Goal: Task Accomplishment & Management: Manage account settings

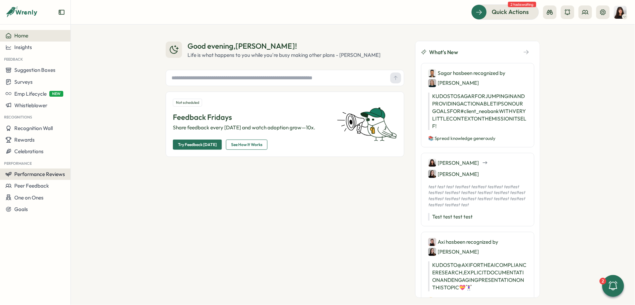
click at [46, 175] on span "Performance Reviews" at bounding box center [39, 174] width 51 height 6
click at [104, 162] on div "Reviews" at bounding box center [98, 160] width 53 height 7
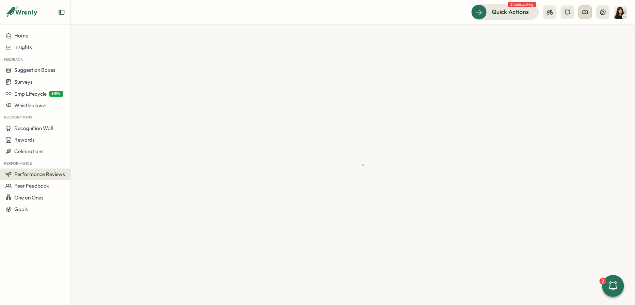
click at [583, 17] on button at bounding box center [585, 12] width 14 height 14
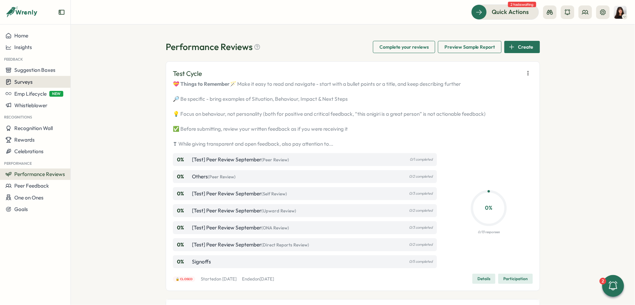
click at [26, 85] on button "Surveys" at bounding box center [35, 82] width 70 height 12
click at [79, 69] on div "Insights" at bounding box center [97, 68] width 51 height 7
click at [37, 78] on button "Surveys" at bounding box center [35, 82] width 70 height 12
click at [89, 73] on div "Insights" at bounding box center [97, 69] width 56 height 13
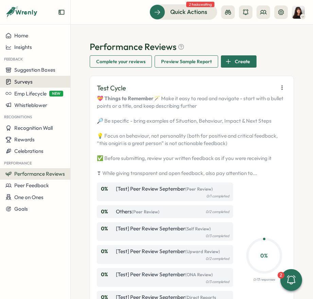
click at [48, 80] on div "Surveys" at bounding box center [35, 82] width 60 height 6
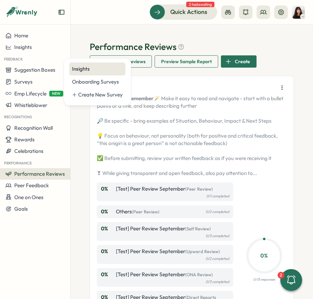
click at [86, 65] on div "Insights" at bounding box center [97, 69] width 56 height 13
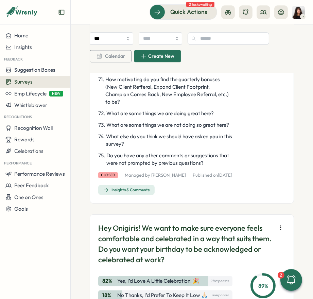
scroll to position [1744, 0]
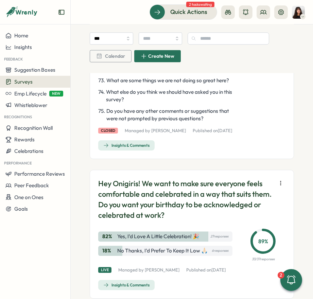
click at [141, 150] on span "Insights & Comments" at bounding box center [126, 146] width 46 height 10
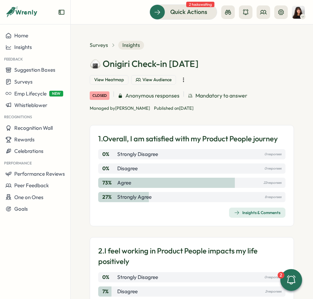
click at [151, 82] on span "View Audience" at bounding box center [157, 80] width 29 height 6
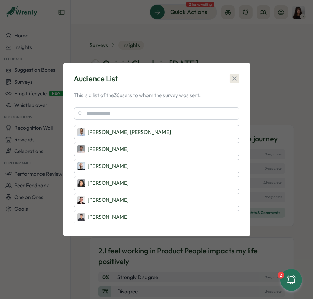
click at [231, 80] on icon "button" at bounding box center [234, 78] width 7 height 7
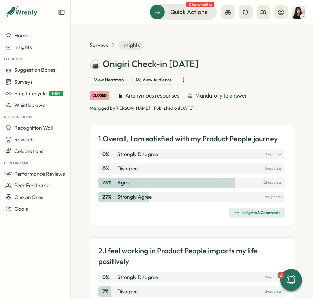
click at [106, 79] on span "View Heatmap" at bounding box center [109, 80] width 30 height 6
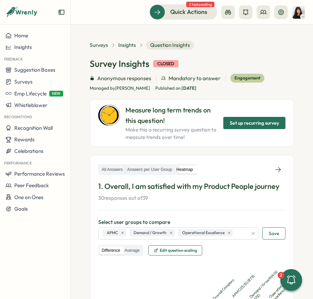
click at [191, 249] on span "Edit question scaling" at bounding box center [178, 251] width 37 height 4
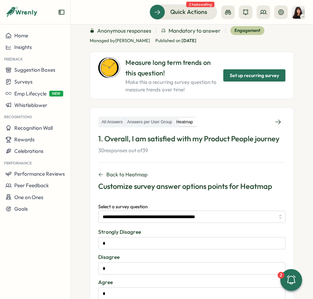
scroll to position [62, 0]
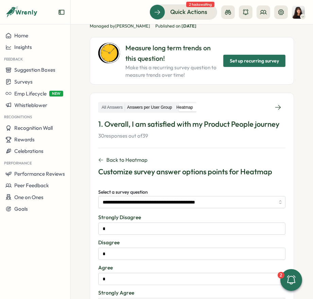
click at [161, 108] on label "Answers per User Group" at bounding box center [149, 107] width 49 height 9
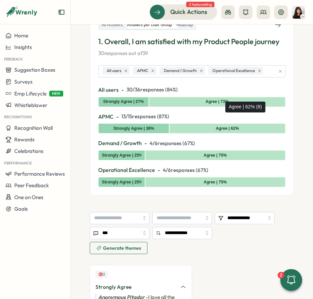
scroll to position [144, 0]
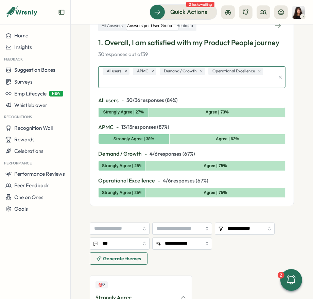
click at [270, 71] on div "All users APMC Demand / Growth Operational Excellence" at bounding box center [188, 77] width 174 height 21
type input "*"
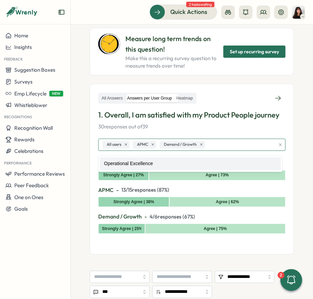
scroll to position [70, 0]
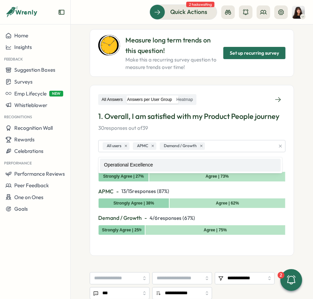
click at [110, 98] on label "All Answers" at bounding box center [112, 100] width 25 height 9
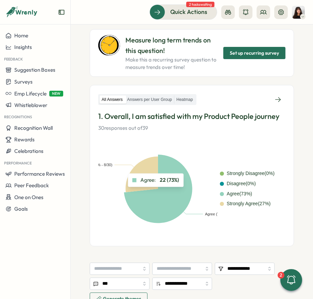
scroll to position [0, 0]
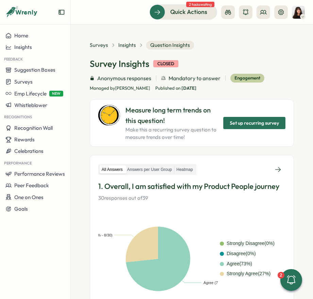
click at [164, 49] on span "Question Insights" at bounding box center [170, 45] width 48 height 9
click at [134, 47] on span "Insights" at bounding box center [127, 44] width 18 height 7
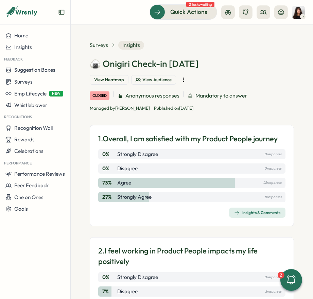
click at [116, 78] on span "View Heatmap" at bounding box center [109, 80] width 30 height 6
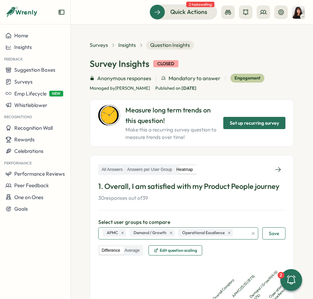
click at [237, 233] on div "APMC Demand / Growth Operational Excellence" at bounding box center [174, 234] width 147 height 12
click at [245, 233] on div "APMC Demand / Growth Operational Excellence" at bounding box center [174, 234] width 147 height 12
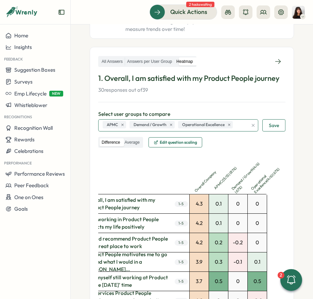
scroll to position [100, 0]
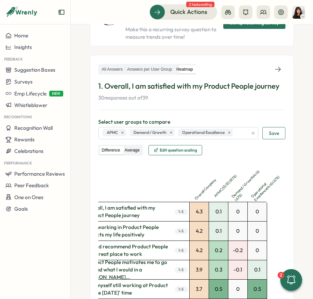
click at [134, 151] on label "Average" at bounding box center [131, 150] width 19 height 9
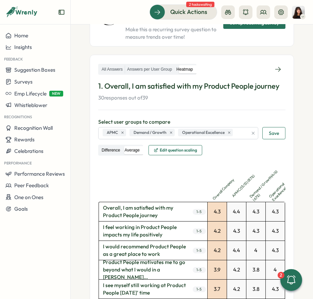
click at [111, 150] on label "Difference" at bounding box center [111, 150] width 22 height 9
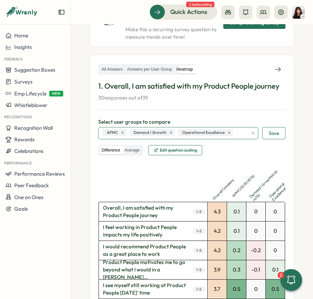
click at [244, 132] on div "APMC Demand / Growth Operational Excellence" at bounding box center [174, 134] width 147 height 12
click at [251, 133] on icon "button" at bounding box center [253, 133] width 5 height 5
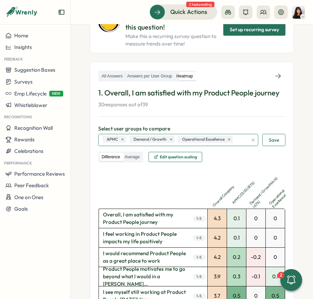
scroll to position [0, 0]
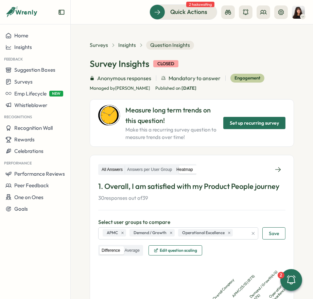
click at [120, 170] on label "All Answers" at bounding box center [112, 170] width 25 height 9
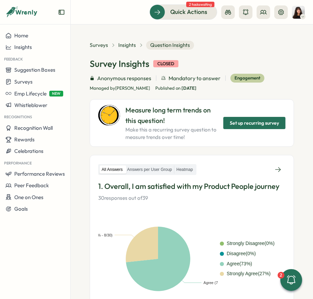
click at [162, 45] on span "Question Insights" at bounding box center [170, 45] width 48 height 9
click at [129, 46] on span "Insights" at bounding box center [127, 44] width 18 height 7
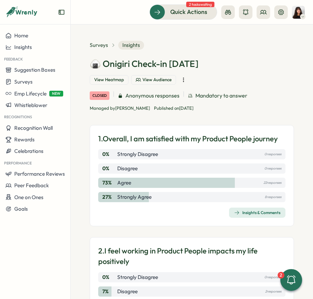
click at [114, 75] on button "View Heatmap" at bounding box center [109, 80] width 39 height 10
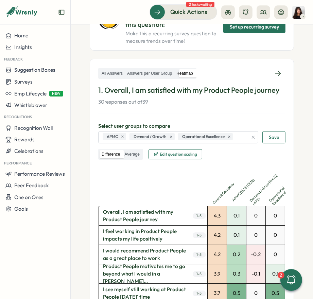
scroll to position [98, 0]
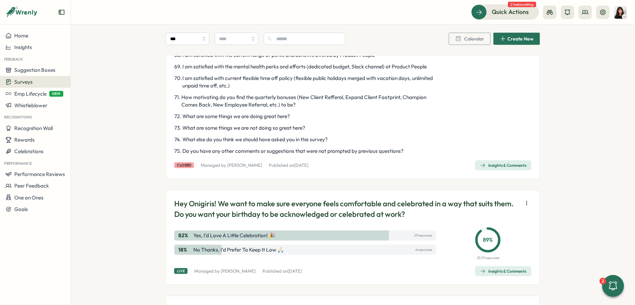
scroll to position [1100, 0]
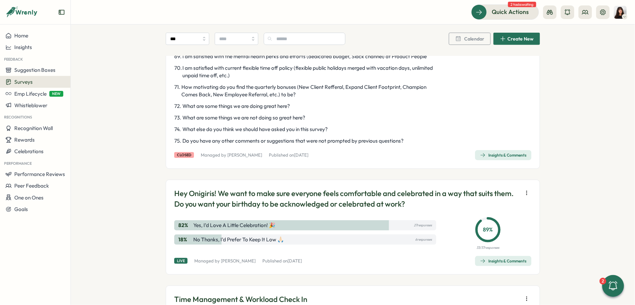
click at [517, 160] on span "Insights & Comments" at bounding box center [503, 155] width 46 height 10
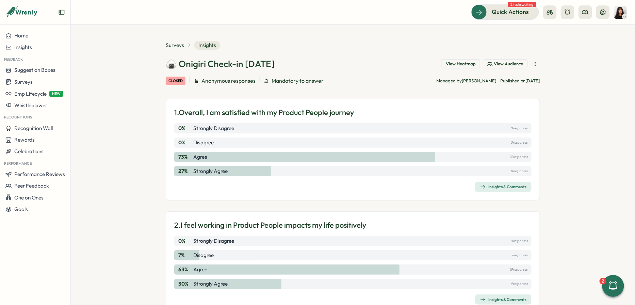
click at [462, 64] on span "View Heatmap" at bounding box center [461, 64] width 30 height 6
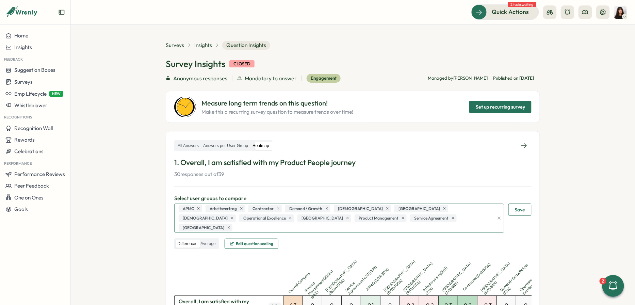
click at [435, 218] on div "APMC Arbeitsvertrag Contractor Demand / Growth Females Germany Males Operationa…" at bounding box center [335, 218] width 317 height 29
click at [422, 215] on div "APMC Arbeitsvertrag Contractor Demand / Growth Females Germany Males Operationa…" at bounding box center [335, 218] width 317 height 29
click at [432, 217] on div "APMC Arbeitsvertrag Contractor Demand / Growth Females Germany Males Operationa…" at bounding box center [335, 218] width 317 height 29
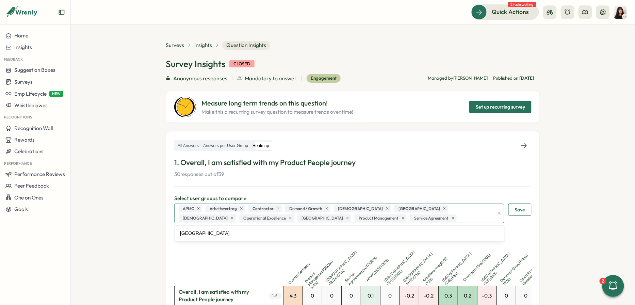
click at [321, 218] on div "APMC Arbeitsvertrag Contractor Demand / Growth Females Germany Males Operationa…" at bounding box center [335, 213] width 317 height 19
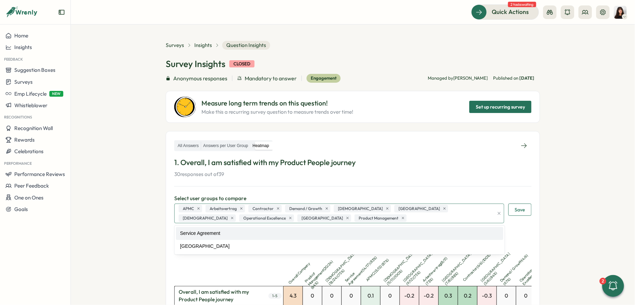
click at [299, 217] on div "APMC Arbeitsvertrag Contractor Demand / Growth Females Germany Males Operationa…" at bounding box center [335, 213] width 317 height 19
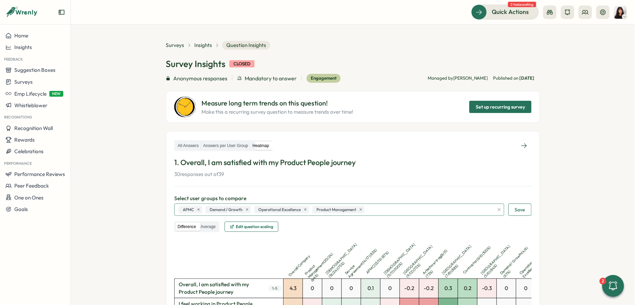
click at [372, 206] on div "APMC Demand / Growth Operational Excellence Product Management" at bounding box center [335, 210] width 317 height 12
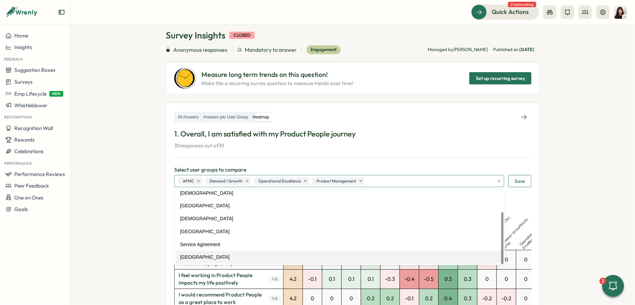
scroll to position [38, 0]
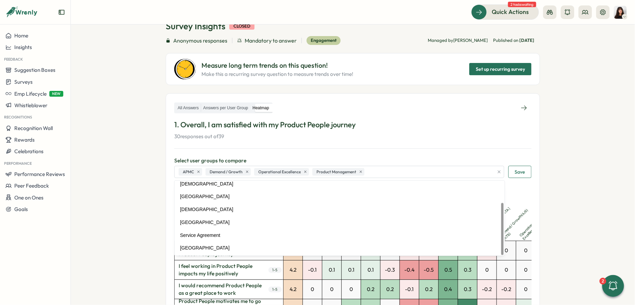
click at [153, 152] on section "Surveys Insights Question Insights Survey Insights closed Anonymous responses M…" at bounding box center [353, 164] width 564 height 280
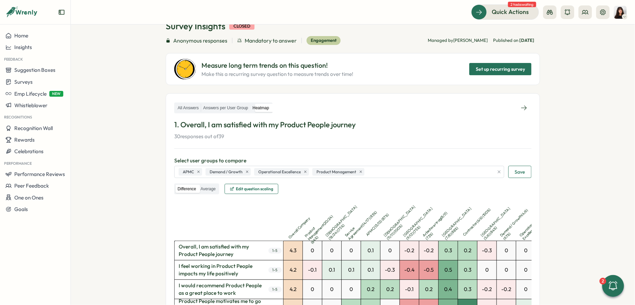
click at [521, 174] on span "Save" at bounding box center [520, 172] width 10 height 12
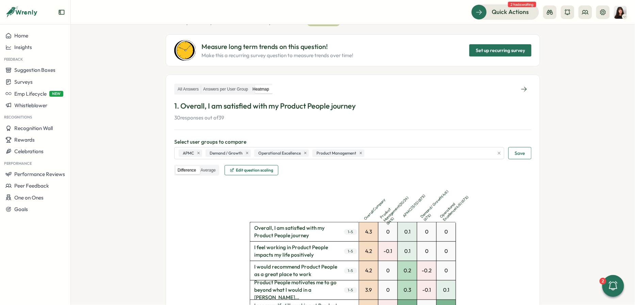
scroll to position [0, 0]
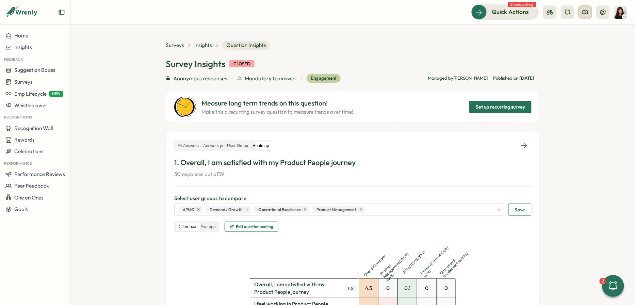
click at [586, 16] on button at bounding box center [585, 12] width 14 height 14
click at [579, 44] on div "User Groups" at bounding box center [585, 46] width 43 height 7
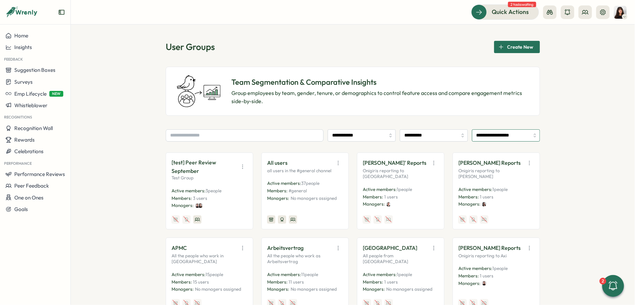
click at [502, 135] on input "**********" at bounding box center [506, 135] width 68 height 12
click at [439, 135] on input "**********" at bounding box center [434, 135] width 68 height 12
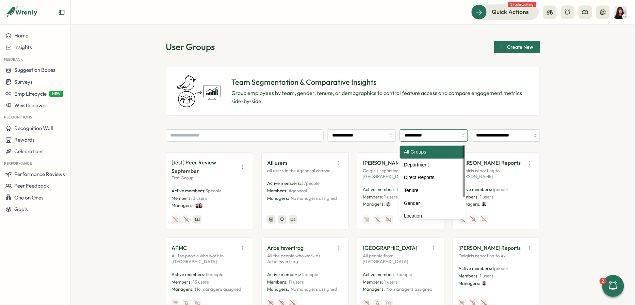
type input "**********"
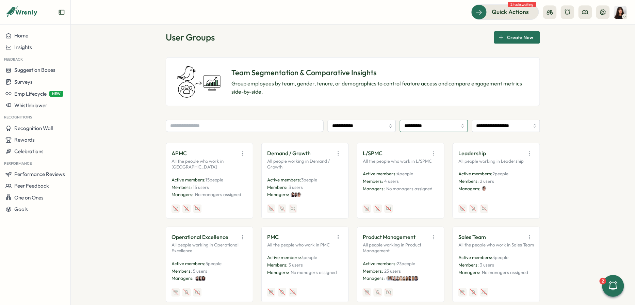
scroll to position [15, 0]
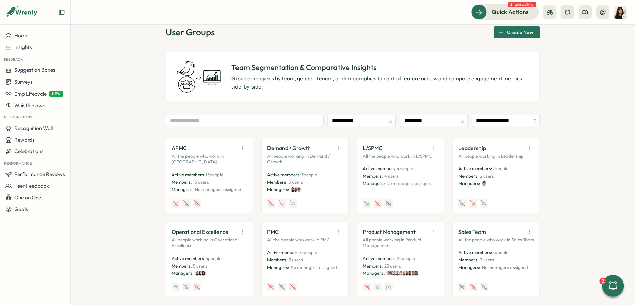
click at [241, 148] on icon "button" at bounding box center [242, 148] width 7 height 7
click at [222, 172] on button "Edit" at bounding box center [225, 175] width 43 height 12
click at [338, 148] on icon "button" at bounding box center [338, 148] width 0 height 4
click at [320, 175] on button "Edit" at bounding box center [321, 175] width 43 height 12
click at [433, 148] on icon "button" at bounding box center [433, 148] width 0 height 4
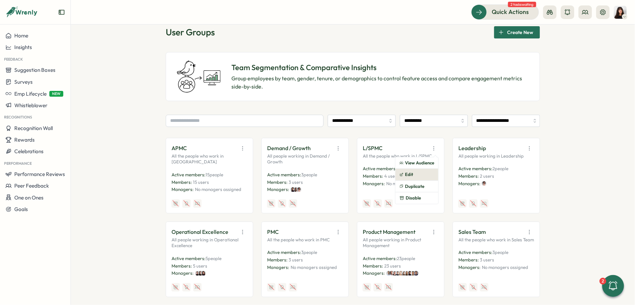
click at [423, 174] on button "Edit" at bounding box center [416, 175] width 43 height 12
click at [527, 150] on icon "button" at bounding box center [529, 148] width 7 height 7
click at [512, 170] on button "Edit" at bounding box center [512, 175] width 43 height 12
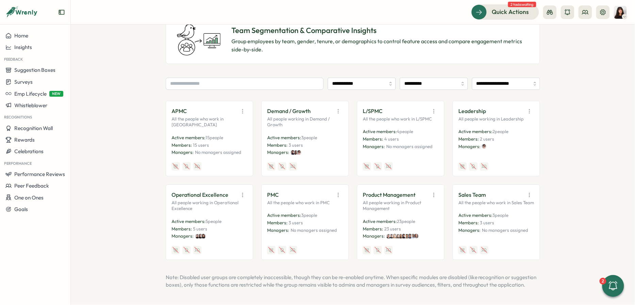
click at [241, 191] on icon "button" at bounding box center [242, 194] width 7 height 7
click at [227, 215] on button "Edit" at bounding box center [225, 221] width 43 height 12
click at [338, 193] on icon "button" at bounding box center [338, 195] width 0 height 4
click at [321, 215] on button "Edit" at bounding box center [321, 221] width 43 height 12
click at [432, 191] on icon "button" at bounding box center [433, 194] width 7 height 7
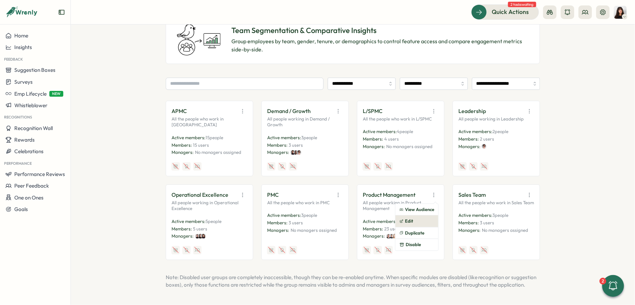
click at [422, 215] on button "Edit" at bounding box center [416, 221] width 43 height 12
click at [526, 191] on icon "button" at bounding box center [529, 194] width 7 height 7
click at [515, 215] on button "Edit" at bounding box center [512, 221] width 43 height 12
click at [335, 108] on icon "button" at bounding box center [338, 111] width 7 height 7
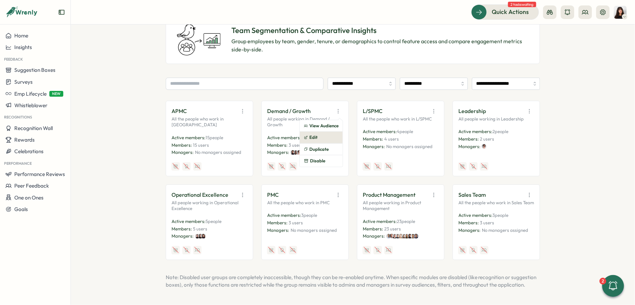
click at [321, 132] on button "Edit" at bounding box center [321, 138] width 43 height 12
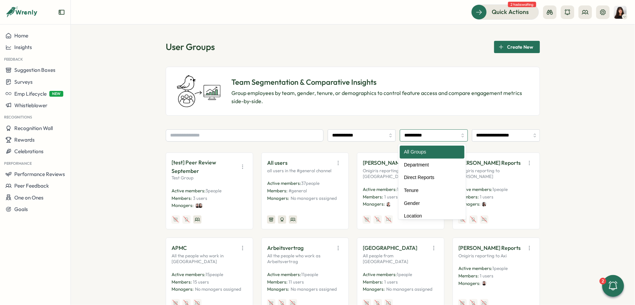
click at [440, 135] on input "**********" at bounding box center [434, 135] width 68 height 12
type input "**********"
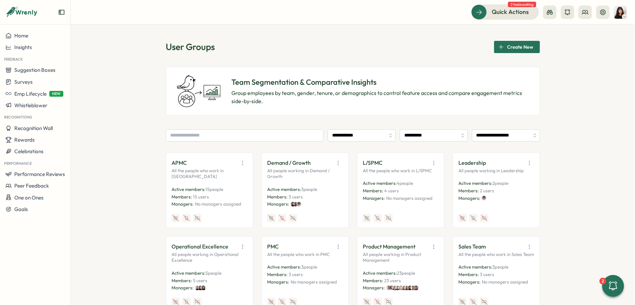
click at [432, 164] on icon "button" at bounding box center [433, 163] width 7 height 7
click at [416, 191] on button "Edit" at bounding box center [416, 189] width 43 height 12
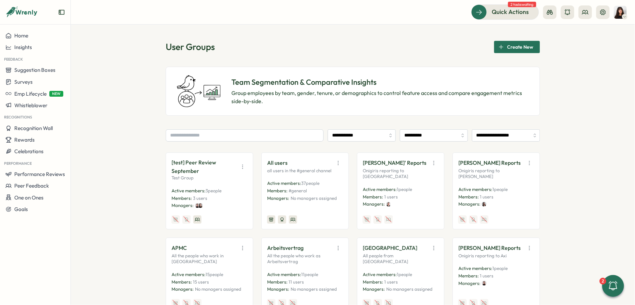
click at [408, 138] on input "**********" at bounding box center [434, 135] width 68 height 12
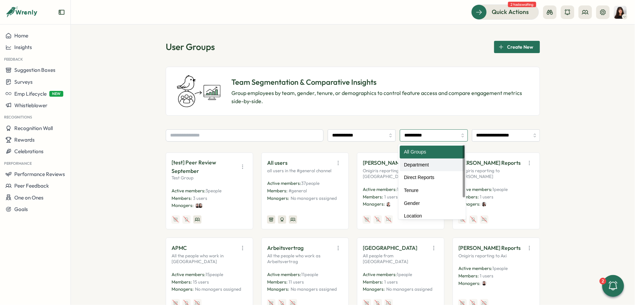
type input "**********"
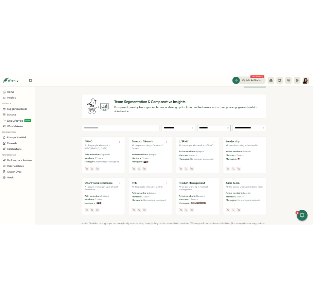
scroll to position [27, 0]
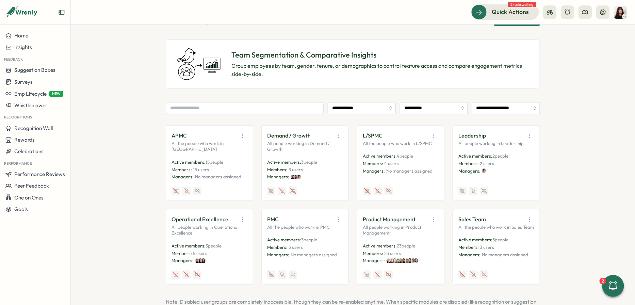
click at [433, 219] on icon "button" at bounding box center [433, 219] width 7 height 7
click at [422, 267] on button "Disable" at bounding box center [416, 269] width 43 height 12
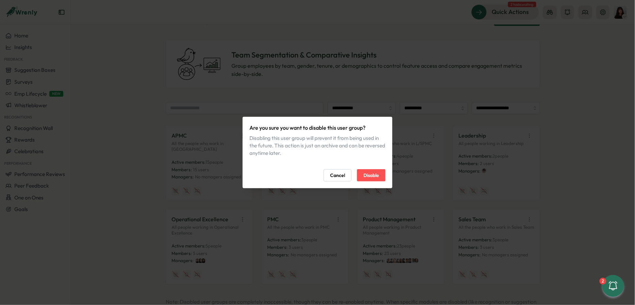
click at [373, 174] on span "Disable" at bounding box center [371, 175] width 16 height 12
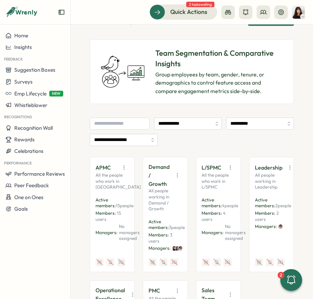
click at [230, 167] on icon "button" at bounding box center [230, 168] width 0 height 4
click at [121, 165] on icon "button" at bounding box center [124, 167] width 7 height 7
click at [116, 194] on button "Edit" at bounding box center [111, 194] width 43 height 12
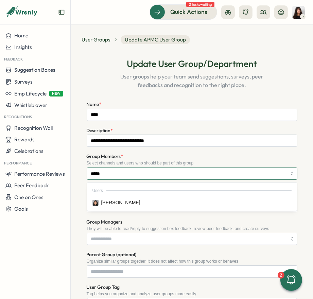
type input "******"
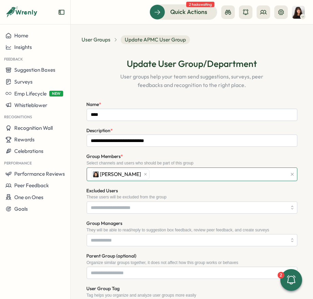
click at [164, 172] on div "Angelina Costa" at bounding box center [188, 174] width 198 height 13
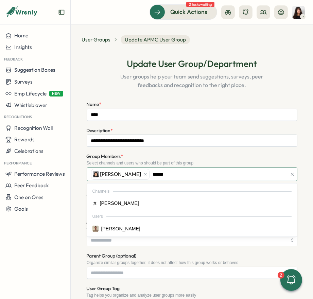
type input "*******"
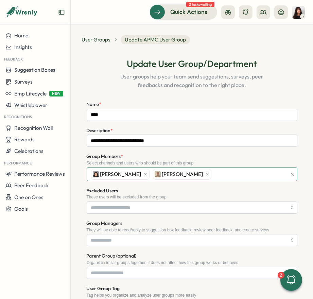
click at [243, 175] on div "Angelina Costa Francisco Afonso" at bounding box center [188, 174] width 198 height 13
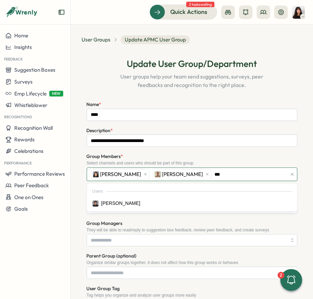
type input "****"
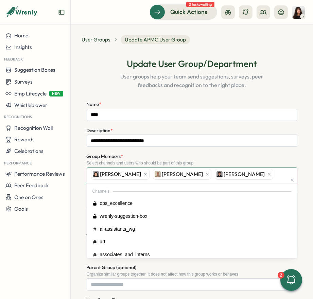
click at [272, 173] on div "Angelina Costa Francisco Afonso Hamza Atique" at bounding box center [188, 180] width 198 height 24
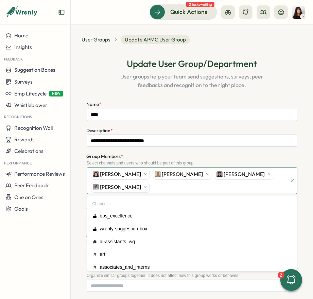
click at [235, 186] on div "Angelina Costa Francisco Afonso Hamza Atique Amna Khattak" at bounding box center [188, 181] width 198 height 26
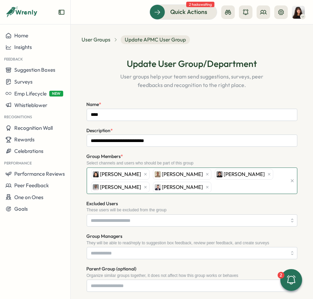
click at [224, 187] on div "Angelina Costa Francisco Afonso Hamza Atique Amna Khattak Ghazmir Mansur" at bounding box center [188, 181] width 198 height 26
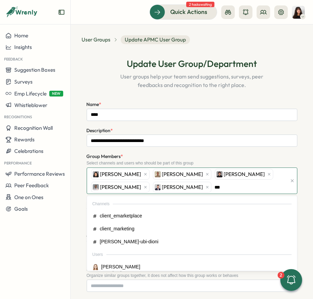
type input "****"
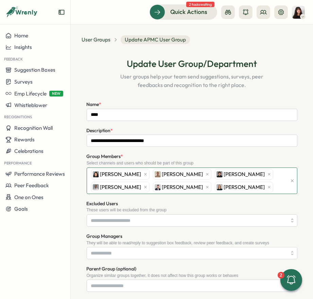
click at [278, 189] on div "Angelina Costa Francisco Afonso Hamza Atique Amna Khattak Ghazmir Mansur Kersti…" at bounding box center [188, 181] width 198 height 26
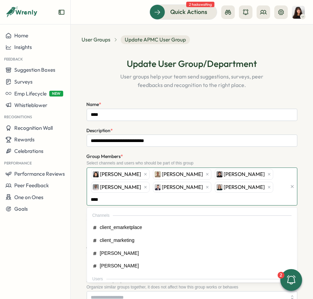
type input "*****"
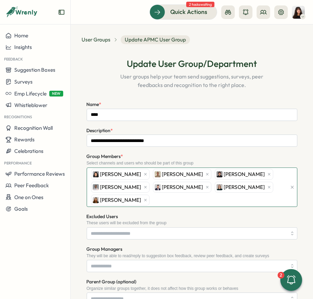
click at [201, 203] on div "Angelina Costa Francisco Afonso Hamza Atique Amna Khattak Ghazmir Mansur Kersti…" at bounding box center [188, 187] width 198 height 39
click at [197, 202] on div "Angelina Costa Francisco Afonso Hamza Atique Amna Khattak Ghazmir Mansur Kersti…" at bounding box center [188, 187] width 198 height 39
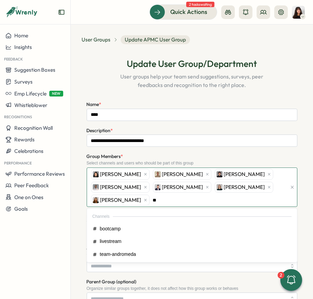
type input "*"
type input "*****"
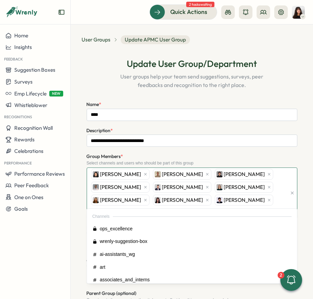
click at [272, 198] on div "Angelina Costa Francisco Afonso Hamza Atique Amna Khattak Ghazmir Mansur Kersti…" at bounding box center [188, 193] width 198 height 50
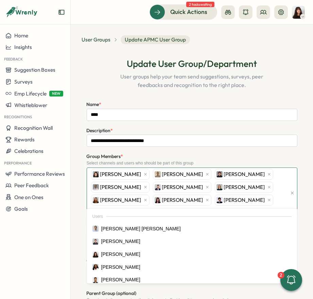
type input "****"
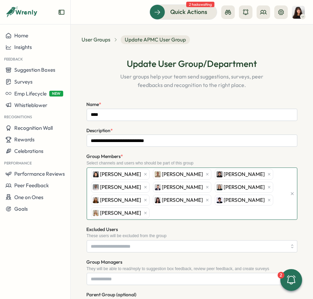
click at [237, 213] on div "Angelina Costa Francisco Afonso Hamza Atique Amna Khattak Ghazmir Mansur Kersti…" at bounding box center [188, 194] width 198 height 52
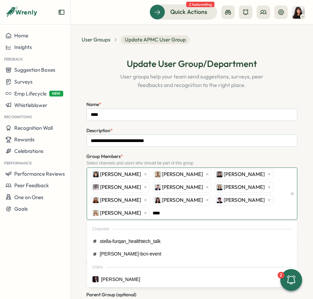
type input "*****"
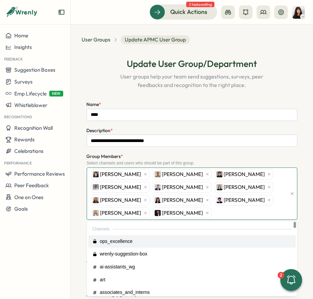
click at [210, 214] on div "Angelina Costa Francisco Afonso Hamza Atique Amna Khattak Ghazmir Mansur Kersti…" at bounding box center [188, 194] width 198 height 52
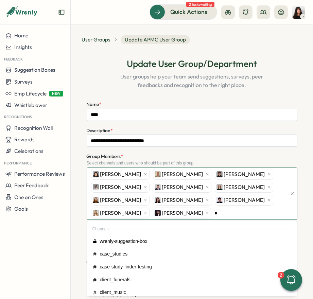
type input "**"
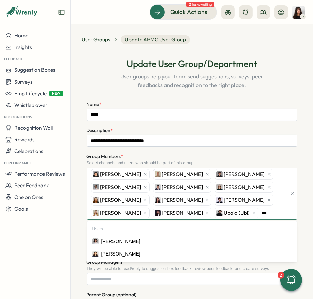
type input "****"
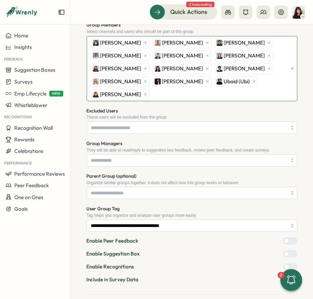
scroll to position [159, 0]
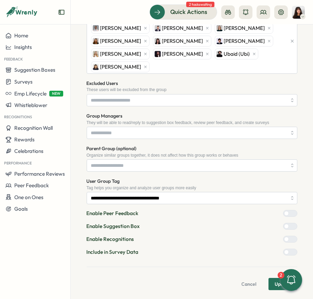
click at [271, 281] on button "Update" at bounding box center [283, 284] width 29 height 12
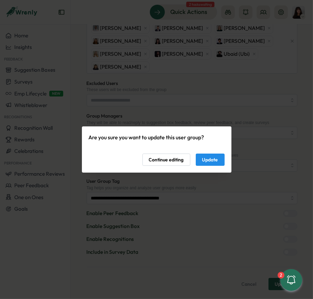
click at [206, 156] on span "Update" at bounding box center [210, 160] width 16 height 12
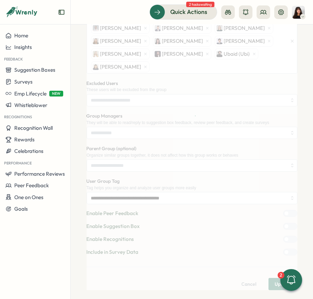
scroll to position [0, 0]
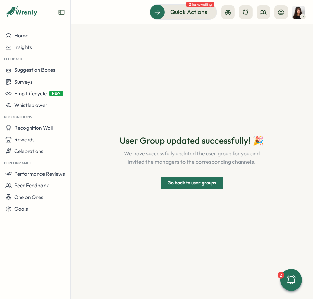
click at [208, 181] on span "Go back to user groups" at bounding box center [192, 183] width 49 height 12
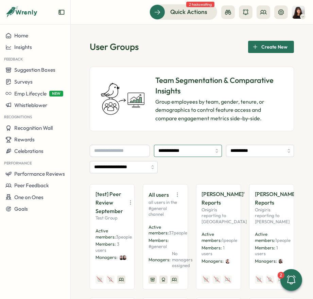
click at [222, 150] on input "**********" at bounding box center [188, 151] width 68 height 12
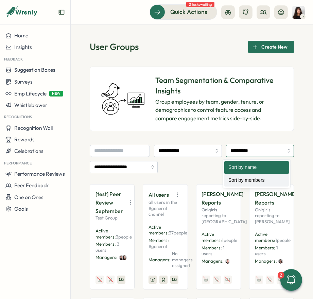
click at [226, 157] on input "**********" at bounding box center [260, 151] width 68 height 12
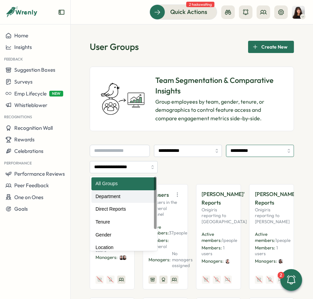
type input "**********"
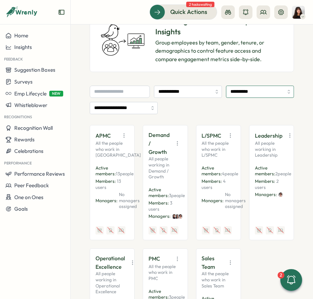
scroll to position [104, 0]
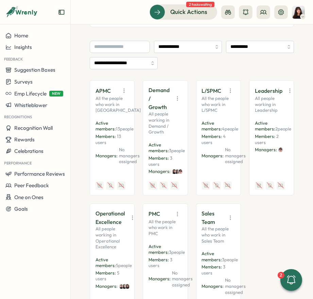
click at [179, 218] on icon "button" at bounding box center [177, 214] width 7 height 7
click at [157, 244] on button "Edit" at bounding box center [159, 241] width 43 height 12
click at [30, 83] on span "Surveys" at bounding box center [23, 82] width 18 height 6
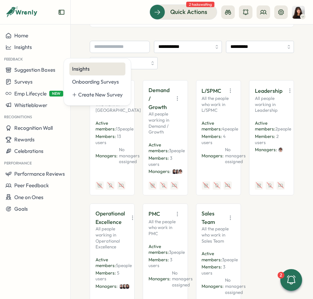
click at [87, 71] on div "Insights" at bounding box center [97, 68] width 51 height 7
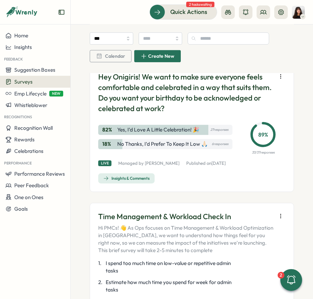
scroll to position [1850, 0]
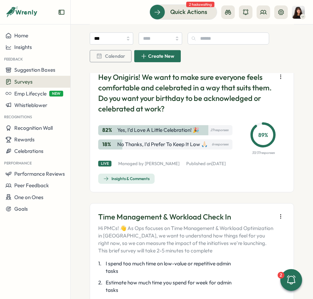
click at [150, 182] on div "Insights & Comments" at bounding box center [126, 178] width 46 height 5
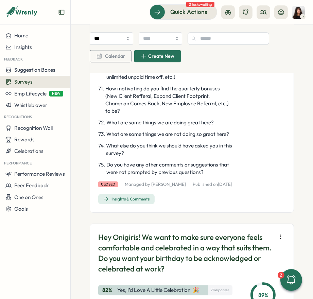
scroll to position [1703, 0]
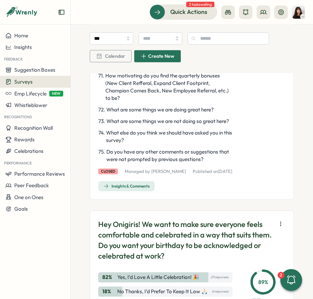
click at [145, 189] on div "Insights & Comments" at bounding box center [126, 186] width 46 height 5
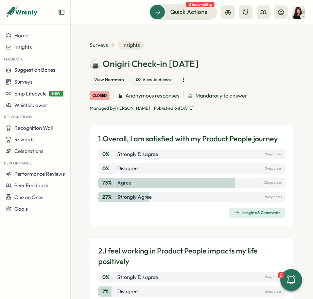
click at [117, 83] on span "View Heatmap" at bounding box center [109, 80] width 30 height 6
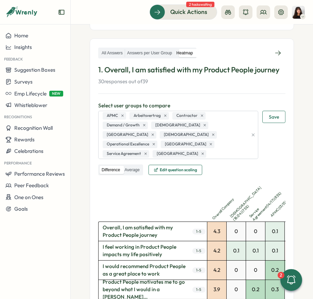
scroll to position [117, 0]
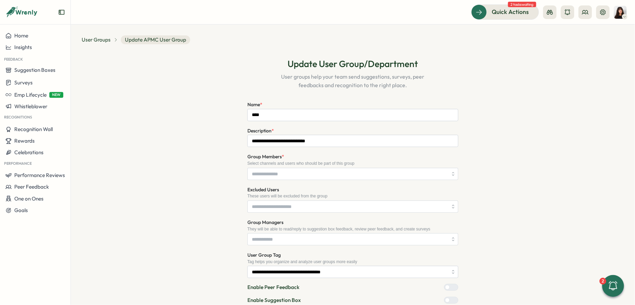
scroll to position [70, 0]
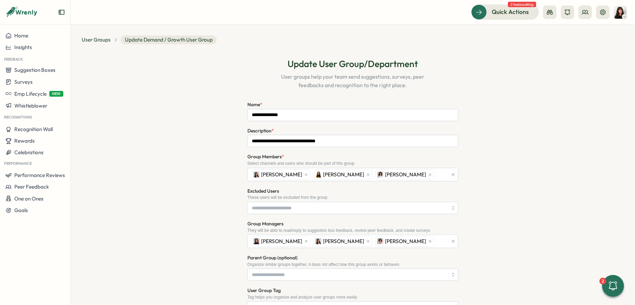
scroll to position [104, 0]
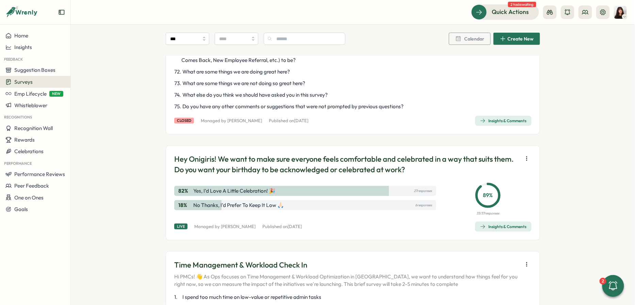
scroll to position [1143, 0]
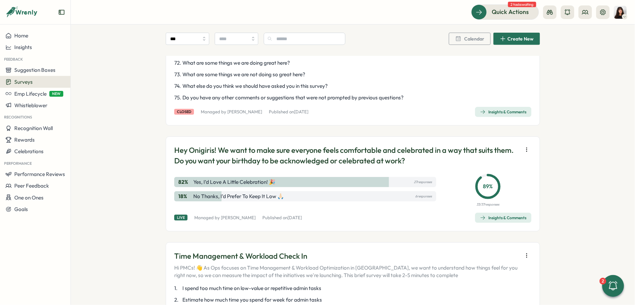
click at [497, 115] on div "Insights & Comments" at bounding box center [503, 111] width 46 height 5
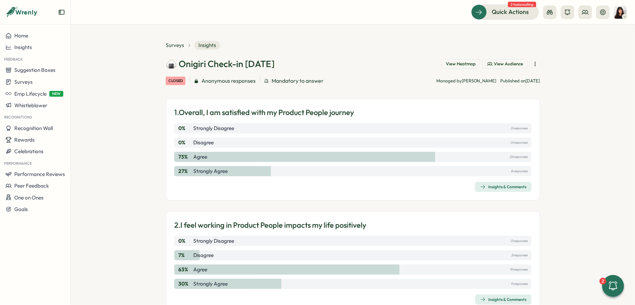
click at [503, 192] on div "1. Overall, I am satisfied with my Product People journey 0 % Strongly Disagree…" at bounding box center [353, 150] width 374 height 102
click at [500, 185] on div "Insights & Comments" at bounding box center [503, 186] width 46 height 5
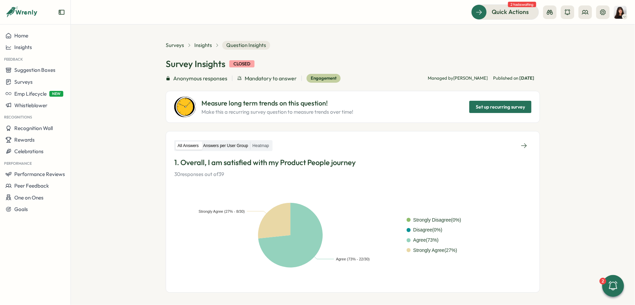
click at [238, 142] on label "Answers per User Group" at bounding box center [225, 145] width 49 height 9
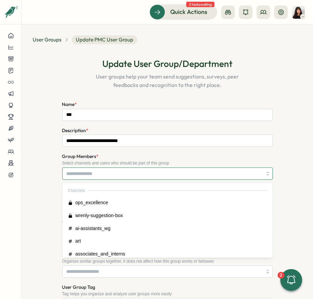
click at [126, 174] on input "Group Members *" at bounding box center [165, 174] width 196 height 12
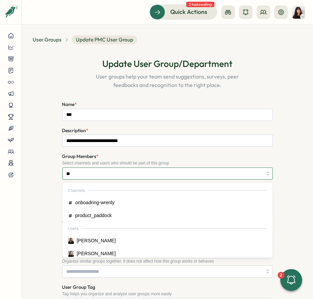
type input "***"
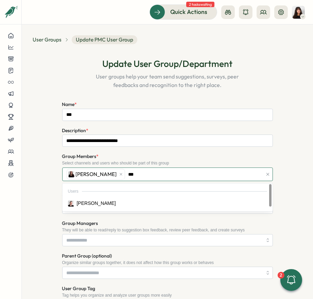
type input "****"
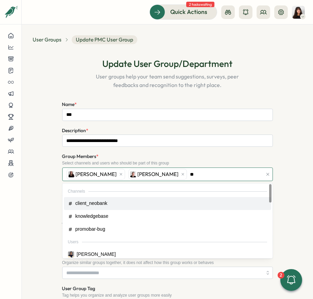
type input "***"
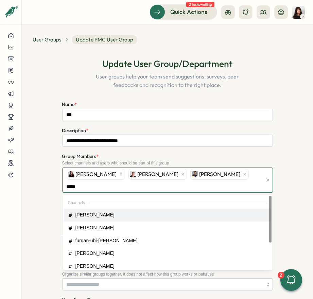
type input "******"
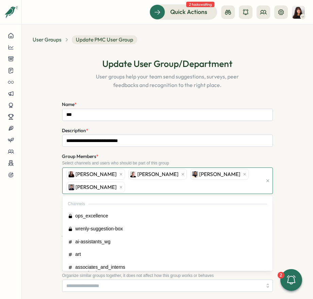
click at [139, 188] on div "[PERSON_NAME] [PERSON_NAME] [PERSON_NAME]" at bounding box center [164, 181] width 198 height 26
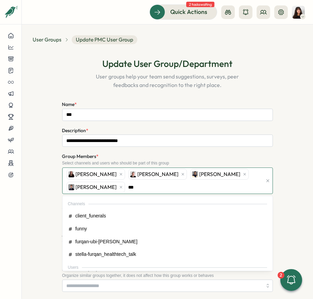
type input "****"
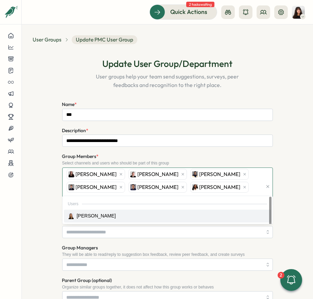
type input "***"
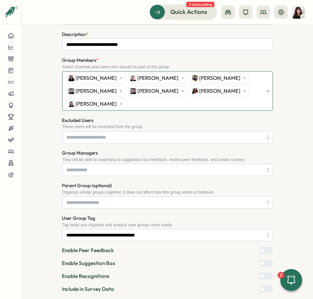
scroll to position [134, 0]
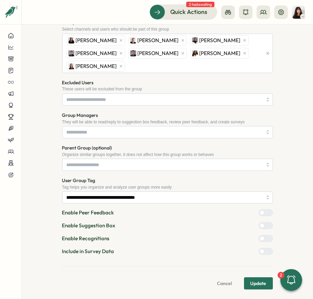
click at [256, 283] on span "Update" at bounding box center [259, 284] width 16 height 12
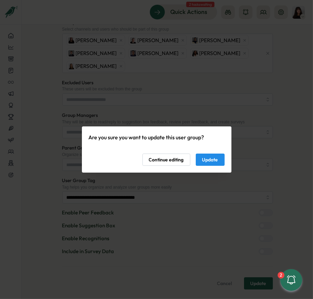
click at [218, 160] on button "Update" at bounding box center [210, 160] width 29 height 12
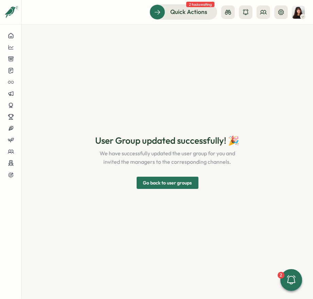
scroll to position [0, 0]
click at [185, 179] on span "Go back to user groups" at bounding box center [167, 183] width 49 height 12
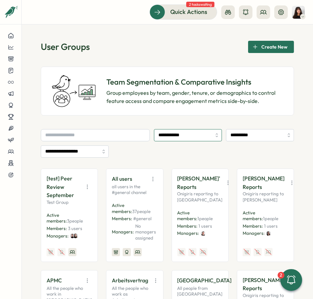
click at [194, 136] on input "**********" at bounding box center [188, 135] width 68 height 12
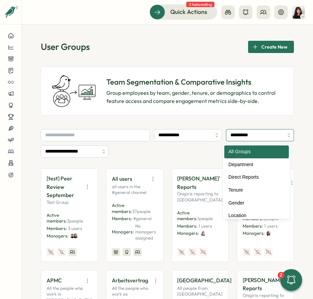
click at [231, 136] on input "**********" at bounding box center [260, 135] width 68 height 12
type input "**********"
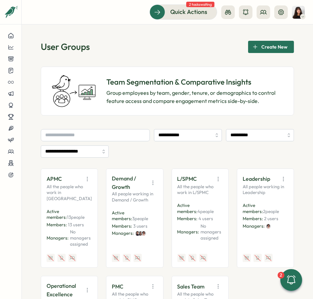
click at [218, 179] on icon "button" at bounding box center [218, 179] width 0 height 4
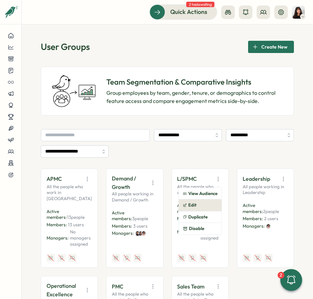
click at [203, 203] on button "Edit" at bounding box center [200, 206] width 43 height 12
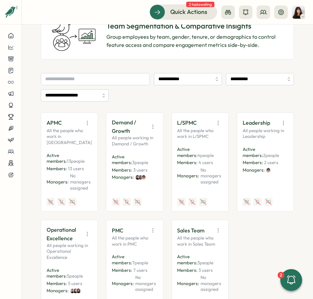
scroll to position [56, 0]
click at [281, 124] on icon "button" at bounding box center [283, 122] width 7 height 7
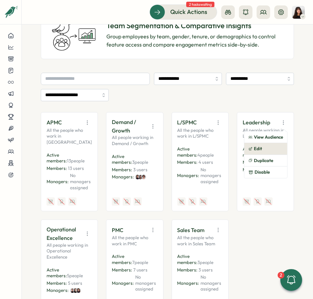
click at [265, 145] on button "Edit" at bounding box center [266, 149] width 43 height 12
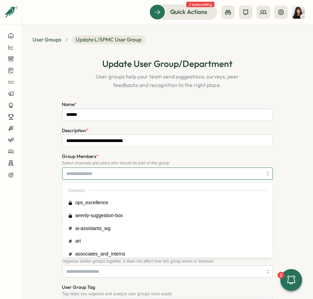
click at [122, 174] on input "Group Members *" at bounding box center [165, 174] width 196 height 12
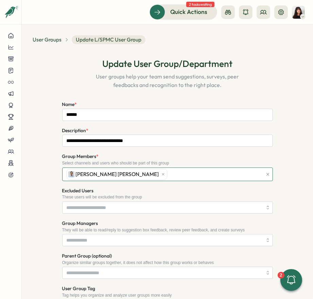
click at [145, 174] on div "[PERSON_NAME] [PERSON_NAME]" at bounding box center [164, 174] width 198 height 13
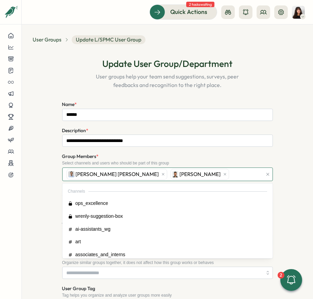
click at [187, 173] on div "[PERSON_NAME] [PERSON_NAME] [PERSON_NAME]" at bounding box center [164, 174] width 198 height 13
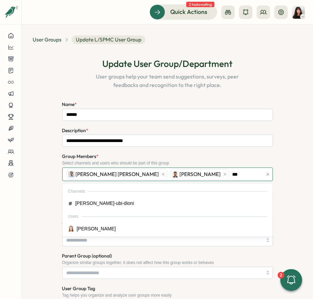
type input "****"
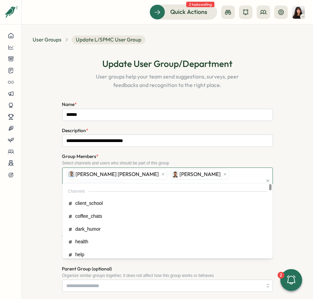
type input "***"
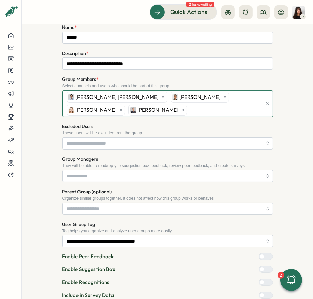
scroll to position [121, 0]
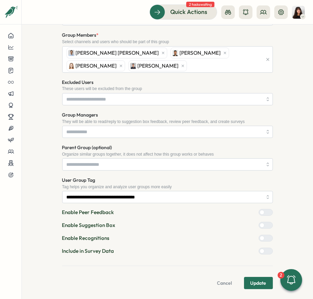
click at [257, 283] on span "Update" at bounding box center [259, 284] width 16 height 12
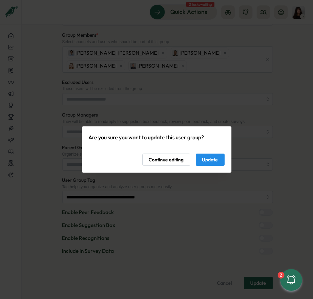
click at [205, 162] on span "Update" at bounding box center [210, 160] width 16 height 12
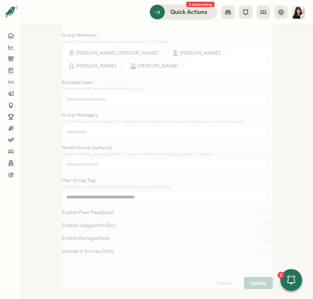
scroll to position [0, 0]
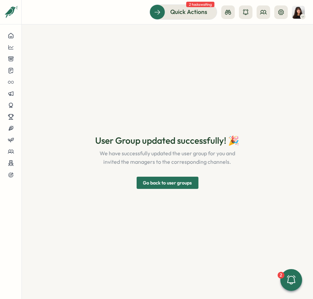
click at [181, 179] on span "Go back to user groups" at bounding box center [167, 183] width 49 height 12
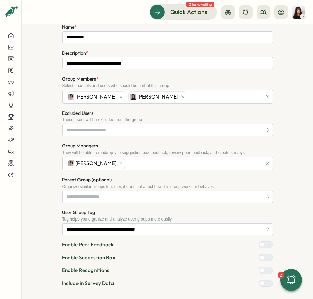
scroll to position [74, 0]
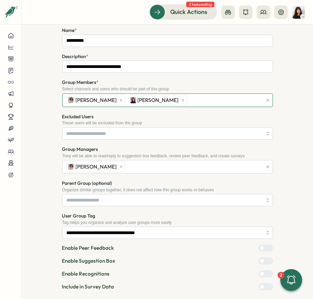
click at [195, 102] on div "[PERSON_NAME] [PERSON_NAME]" at bounding box center [164, 100] width 198 height 13
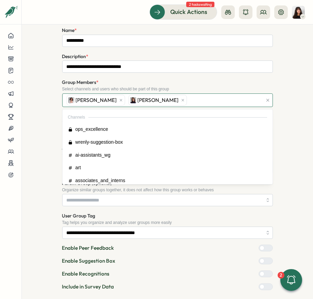
type input "*"
type input "***"
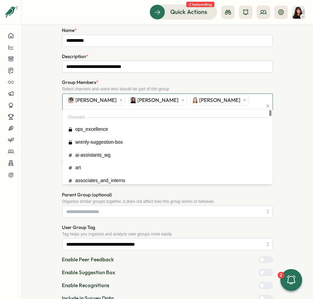
type input "***"
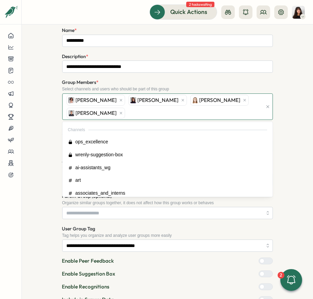
click at [164, 111] on div "Mirela Mus Viktoria Korzhova Friederike Giese Hasan Naqvi" at bounding box center [164, 107] width 198 height 26
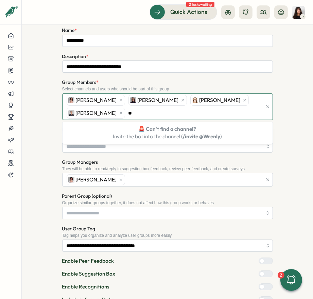
type input "*"
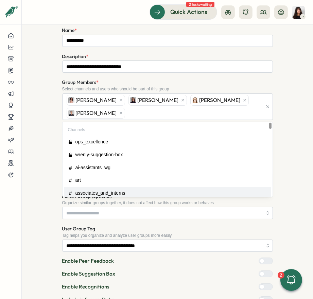
click at [141, 226] on div "**********" at bounding box center [167, 238] width 211 height 27
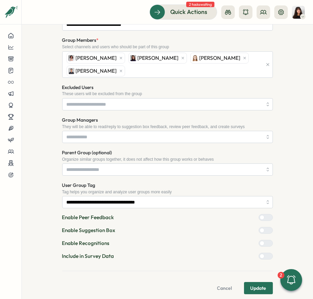
scroll to position [121, 0]
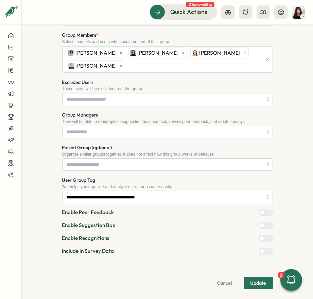
click at [254, 285] on span "Update" at bounding box center [259, 284] width 16 height 12
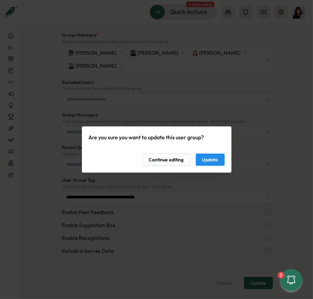
click at [206, 157] on span "Update" at bounding box center [210, 160] width 16 height 12
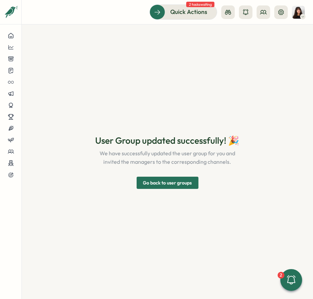
scroll to position [0, 0]
click at [165, 181] on span "Go back to user groups" at bounding box center [167, 183] width 49 height 12
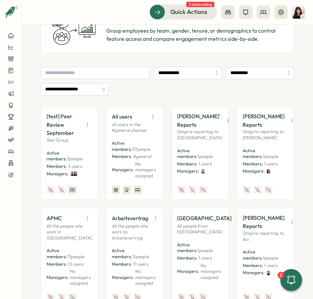
scroll to position [64, 0]
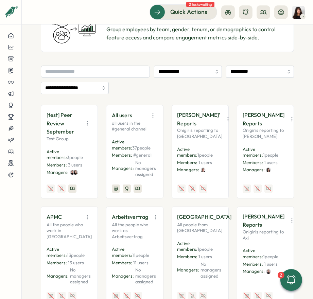
click at [156, 216] on button "button" at bounding box center [156, 218] width 10 height 10
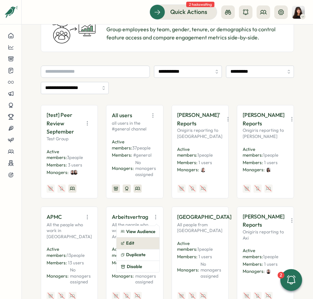
click at [141, 246] on button "Edit" at bounding box center [138, 244] width 43 height 12
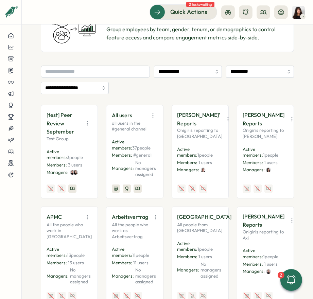
click at [236, 218] on icon "button" at bounding box center [239, 217] width 7 height 7
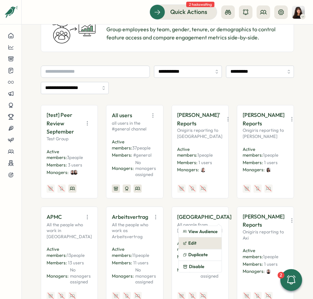
click at [203, 248] on button "Edit" at bounding box center [200, 244] width 43 height 12
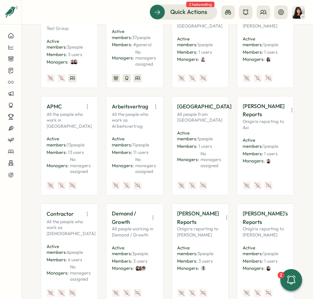
scroll to position [185, 0]
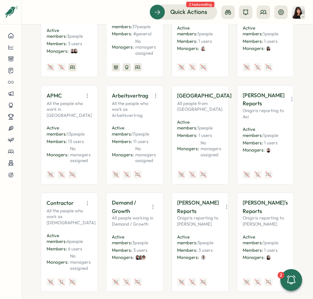
click at [89, 206] on icon "button" at bounding box center [87, 203] width 7 height 7
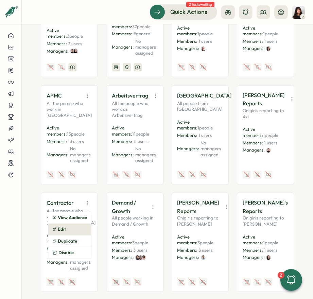
click at [82, 232] on button "Edit" at bounding box center [69, 230] width 43 height 12
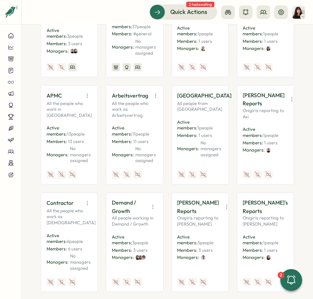
click at [153, 211] on icon "button" at bounding box center [153, 207] width 7 height 7
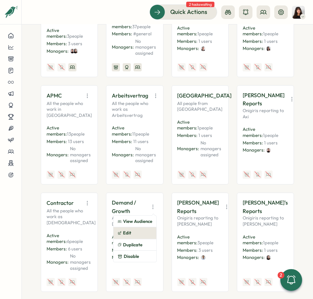
click at [143, 234] on button "Edit" at bounding box center [135, 234] width 43 height 12
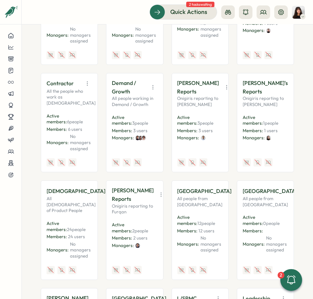
scroll to position [311, 0]
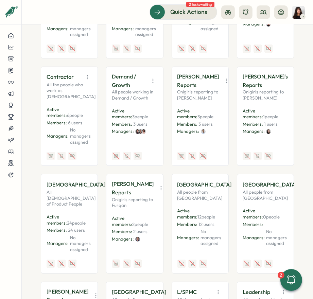
click at [110, 185] on icon "button" at bounding box center [113, 184] width 7 height 7
click at [239, 187] on icon "button" at bounding box center [239, 185] width 0 height 4
click at [203, 201] on button "View Audience" at bounding box center [200, 200] width 43 height 12
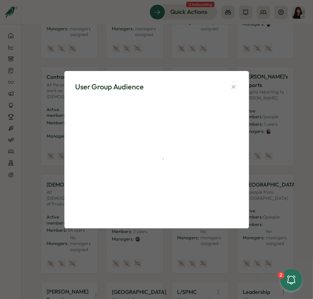
click at [203, 201] on div at bounding box center [156, 159] width 163 height 118
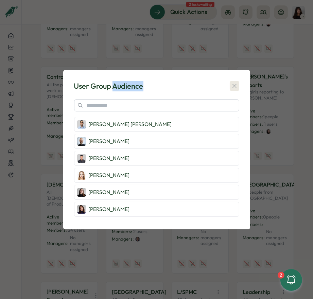
click at [236, 84] on icon "button" at bounding box center [235, 86] width 4 height 4
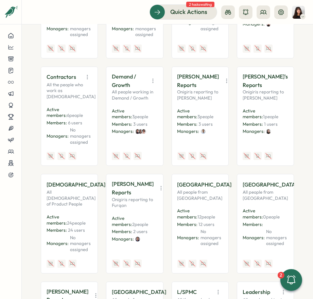
click at [236, 187] on icon "button" at bounding box center [239, 184] width 7 height 7
click at [201, 208] on button "Edit" at bounding box center [200, 211] width 43 height 12
click at [300, 182] on button "button" at bounding box center [305, 185] width 10 height 10
click at [261, 208] on button "Edit" at bounding box center [266, 211] width 43 height 12
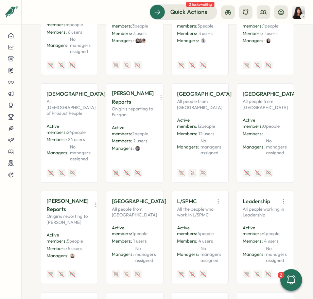
scroll to position [430, 0]
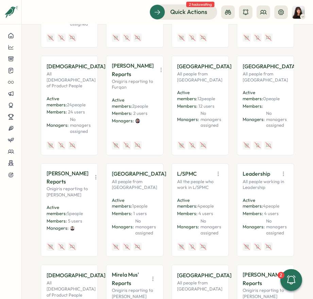
click at [170, 171] on icon "button" at bounding box center [173, 174] width 7 height 7
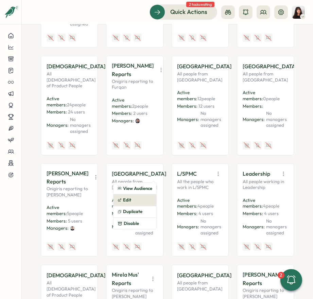
click at [142, 199] on button "Edit" at bounding box center [135, 201] width 43 height 12
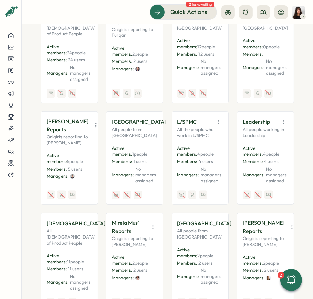
scroll to position [503, 0]
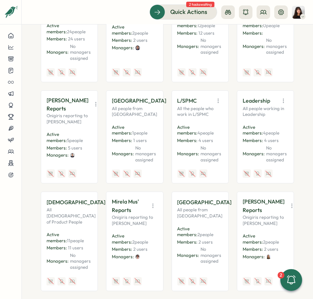
click at [236, 203] on icon "button" at bounding box center [239, 202] width 7 height 7
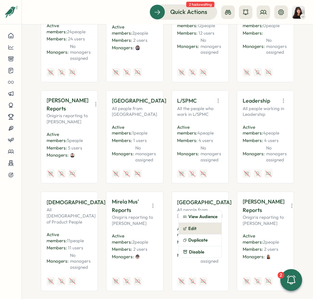
click at [204, 228] on button "Edit" at bounding box center [200, 229] width 43 height 12
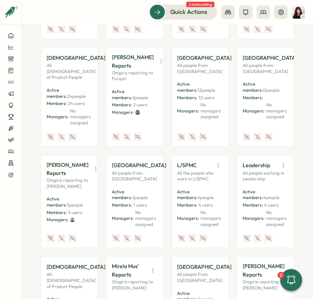
scroll to position [436, 0]
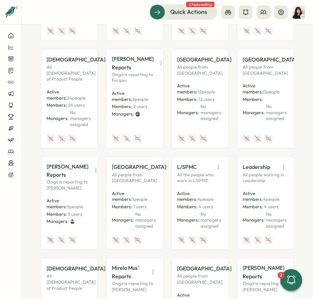
click at [301, 61] on icon "button" at bounding box center [304, 59] width 7 height 7
click at [262, 109] on button "Disable" at bounding box center [266, 109] width 43 height 12
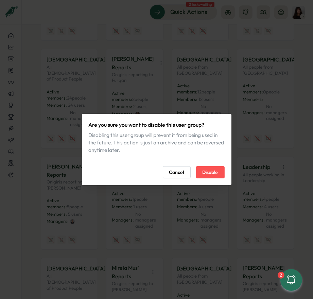
click at [214, 173] on span "Disable" at bounding box center [211, 173] width 16 height 12
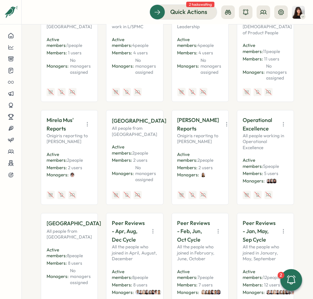
scroll to position [591, 0]
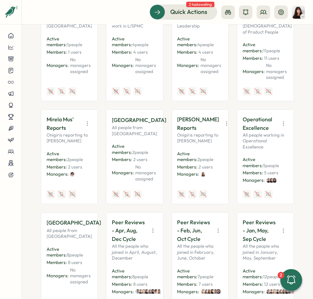
click at [108, 221] on icon "button" at bounding box center [108, 223] width 0 height 4
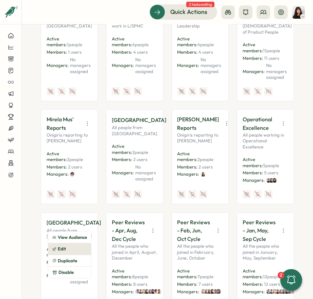
click at [74, 244] on button "Edit" at bounding box center [69, 250] width 43 height 12
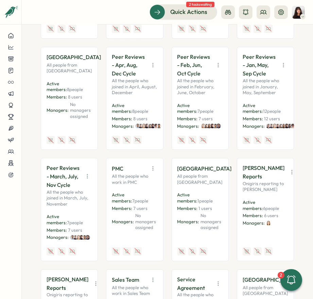
scroll to position [757, 0]
click at [235, 164] on button "button" at bounding box center [240, 169] width 10 height 10
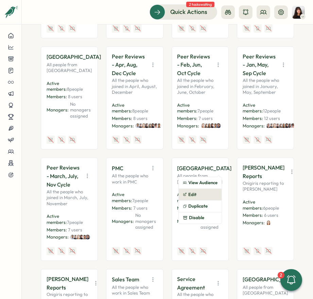
click at [198, 189] on button "Edit" at bounding box center [200, 195] width 43 height 12
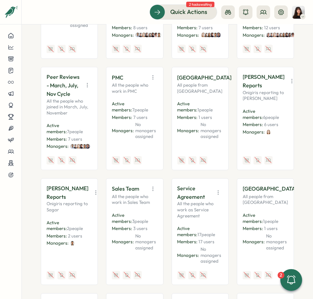
scroll to position [851, 0]
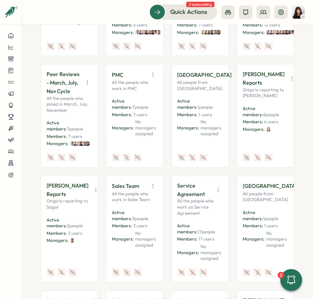
click at [215, 187] on icon "button" at bounding box center [218, 190] width 7 height 7
click at [203, 211] on button "Edit" at bounding box center [200, 217] width 43 height 12
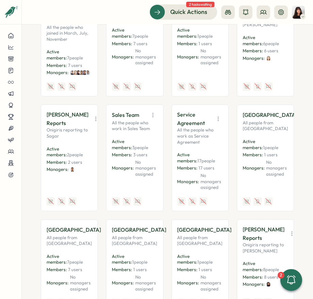
scroll to position [922, 0]
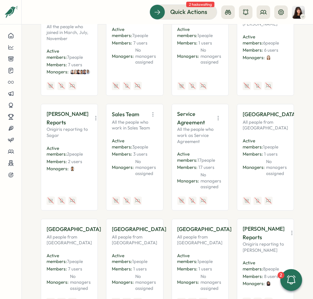
click at [301, 111] on icon "button" at bounding box center [304, 114] width 7 height 7
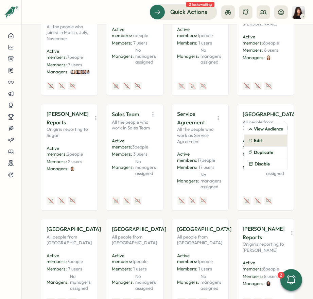
click at [267, 135] on button "Edit" at bounding box center [266, 141] width 43 height 12
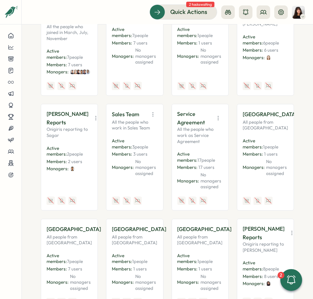
click at [92, 221] on div "Spain All people from Spain Active members: 7 people Members: 7 users Managers:…" at bounding box center [69, 266] width 57 height 94
click at [105, 226] on icon "button" at bounding box center [108, 229] width 7 height 7
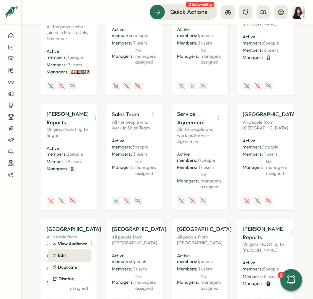
click at [78, 250] on button "Edit" at bounding box center [69, 256] width 43 height 12
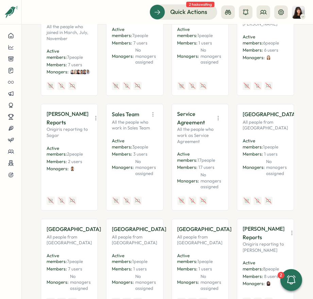
click at [170, 226] on icon "button" at bounding box center [173, 229] width 7 height 7
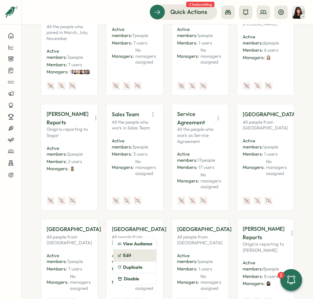
click at [133, 250] on button "Edit" at bounding box center [135, 256] width 43 height 12
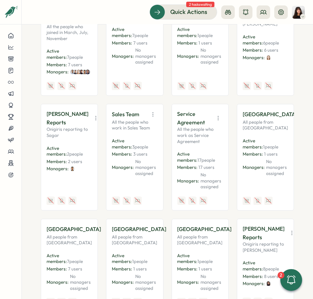
click at [236, 226] on icon "button" at bounding box center [239, 229] width 7 height 7
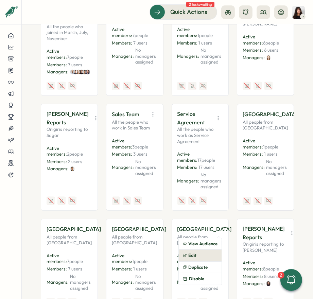
click at [201, 250] on button "Edit" at bounding box center [200, 256] width 43 height 12
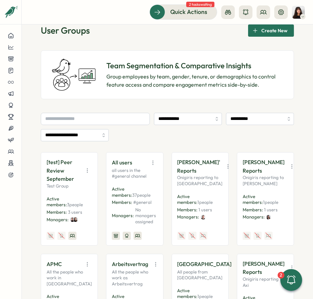
scroll to position [0, 0]
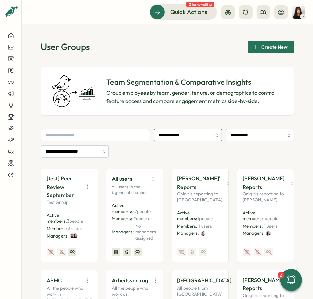
click at [198, 133] on input "**********" at bounding box center [188, 135] width 68 height 12
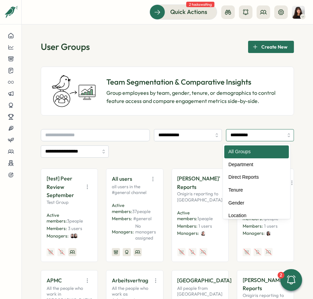
click at [230, 135] on input "**********" at bounding box center [260, 135] width 68 height 12
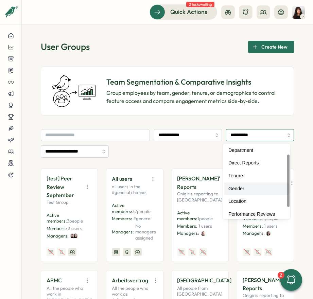
scroll to position [15, 0]
type input "******"
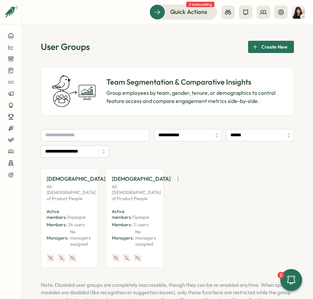
click at [110, 177] on icon "button" at bounding box center [113, 179] width 7 height 7
click at [78, 193] on button "View Audience" at bounding box center [69, 194] width 43 height 12
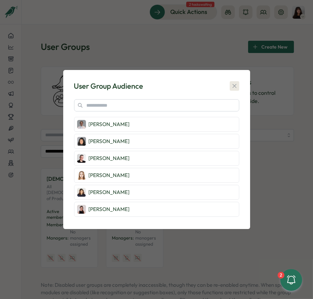
click at [237, 82] on button "button" at bounding box center [235, 86] width 10 height 10
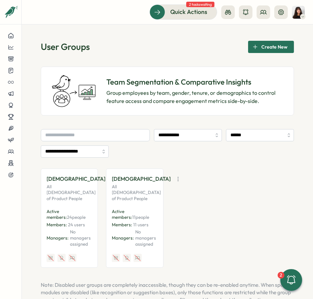
click at [110, 178] on icon "button" at bounding box center [113, 179] width 7 height 7
click at [73, 207] on button "Edit" at bounding box center [69, 206] width 43 height 12
click at [173, 175] on button "button" at bounding box center [178, 179] width 10 height 10
click at [136, 207] on button "Edit" at bounding box center [135, 206] width 43 height 12
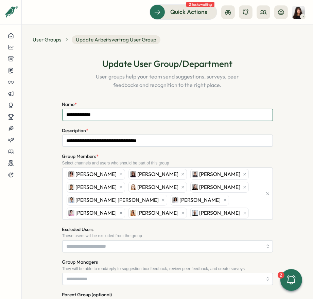
click at [81, 117] on input "**********" at bounding box center [167, 115] width 211 height 12
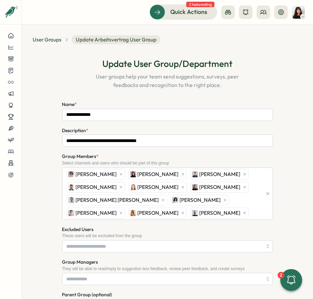
click at [163, 86] on p "User groups help your team send suggestions, surveys, peer feedbacks and recogn…" at bounding box center [167, 80] width 152 height 17
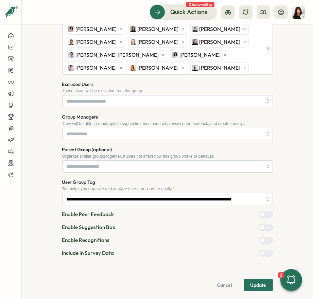
scroll to position [147, 0]
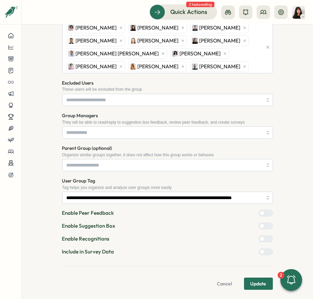
click at [265, 253] on div at bounding box center [269, 252] width 8 height 6
click at [258, 282] on span "Update" at bounding box center [259, 284] width 16 height 12
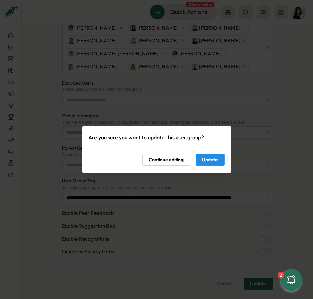
click at [204, 157] on span "Update" at bounding box center [210, 160] width 16 height 12
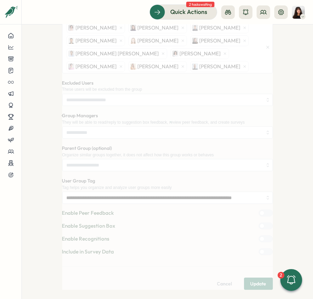
scroll to position [0, 0]
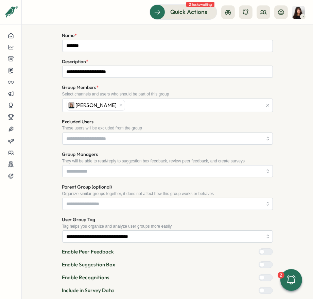
scroll to position [109, 0]
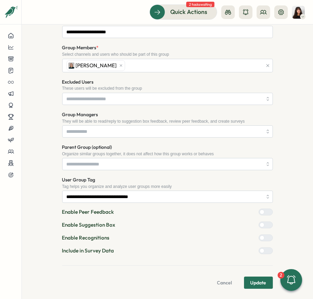
click at [265, 251] on div at bounding box center [269, 251] width 8 height 6
click at [255, 279] on span "Update" at bounding box center [259, 283] width 16 height 12
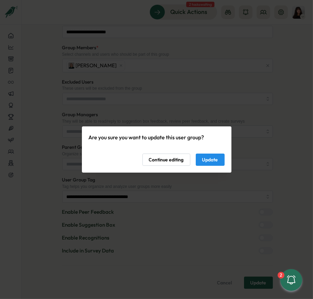
click at [209, 160] on span "Update" at bounding box center [210, 160] width 16 height 12
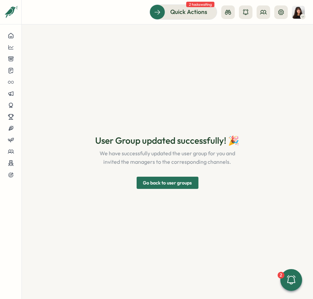
scroll to position [0, 0]
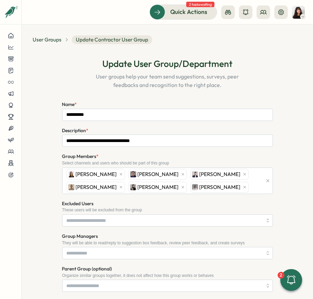
scroll to position [0, 0]
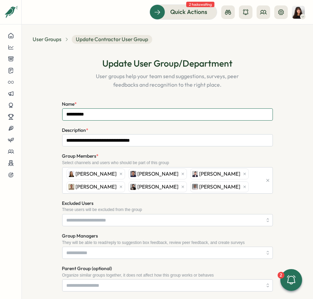
click at [206, 114] on input "**********" at bounding box center [167, 114] width 211 height 12
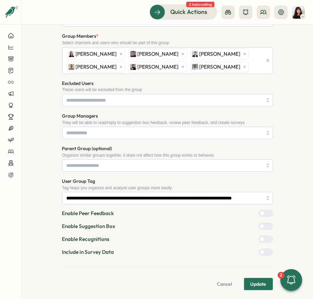
scroll to position [121, 0]
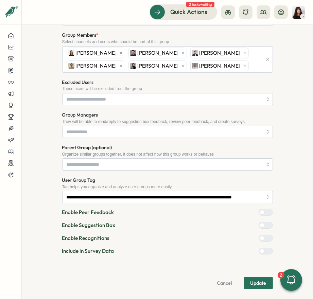
type input "**********"
click at [267, 252] on label at bounding box center [266, 251] width 14 height 7
click at [256, 283] on span "Update" at bounding box center [259, 284] width 16 height 12
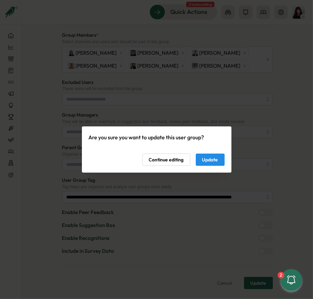
click at [212, 160] on span "Update" at bounding box center [210, 160] width 16 height 12
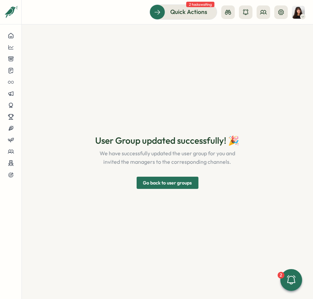
scroll to position [0, 0]
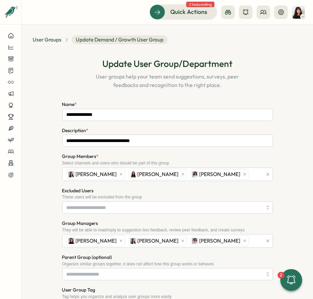
scroll to position [110, 0]
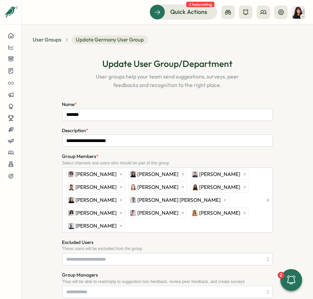
scroll to position [147, 0]
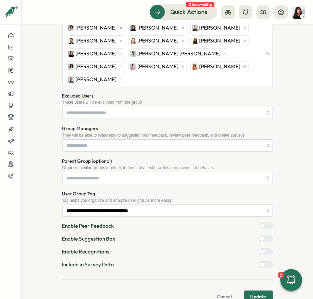
click at [265, 262] on div at bounding box center [269, 265] width 8 height 6
click at [261, 291] on span "Update" at bounding box center [259, 297] width 16 height 12
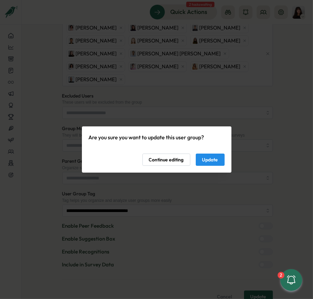
click at [217, 162] on span "Update" at bounding box center [210, 160] width 16 height 12
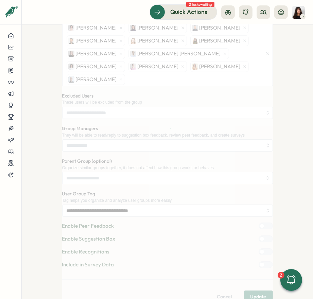
scroll to position [0, 0]
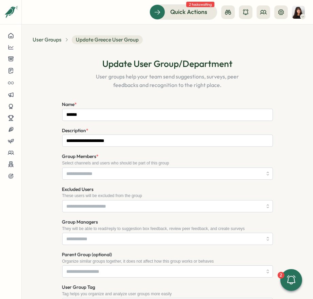
scroll to position [108, 0]
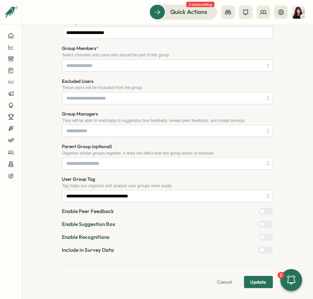
click at [265, 251] on div at bounding box center [269, 250] width 8 height 6
click at [255, 285] on span "Update" at bounding box center [259, 283] width 16 height 12
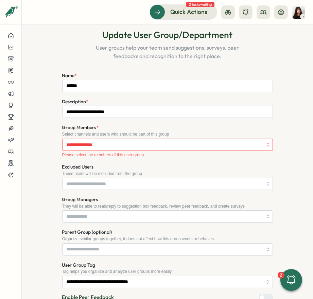
scroll to position [0, 0]
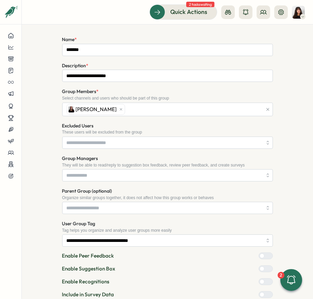
scroll to position [109, 0]
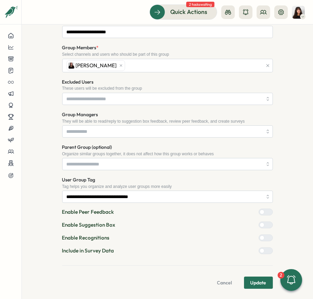
click at [265, 251] on div at bounding box center [262, 251] width 5 height 5
click at [255, 279] on span "Update" at bounding box center [259, 283] width 16 height 12
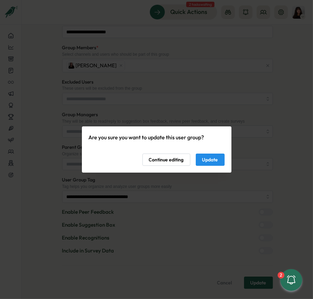
click at [203, 160] on span "Update" at bounding box center [210, 160] width 16 height 12
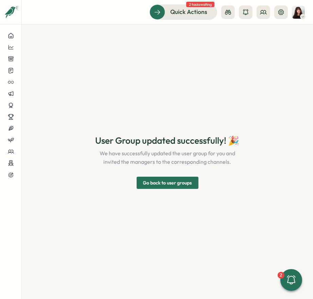
scroll to position [0, 0]
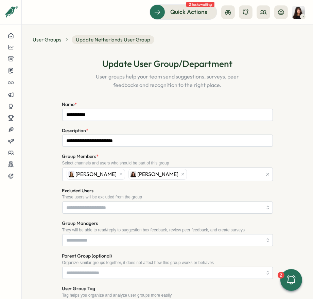
scroll to position [109, 0]
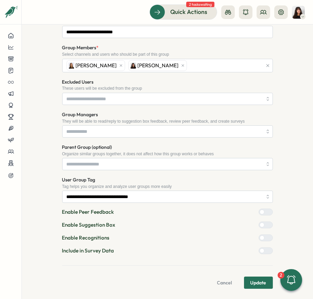
click at [265, 250] on div at bounding box center [269, 251] width 8 height 6
click at [253, 281] on span "Update" at bounding box center [259, 283] width 16 height 12
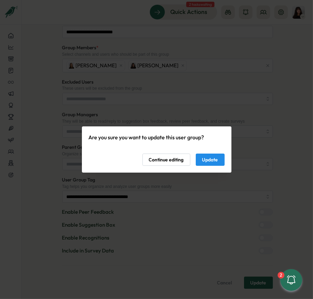
click at [212, 154] on div "Continue editing Update" at bounding box center [157, 160] width 136 height 12
click at [211, 158] on span "Update" at bounding box center [210, 160] width 16 height 12
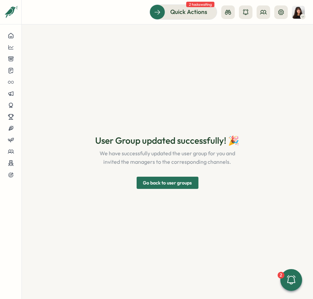
scroll to position [0, 0]
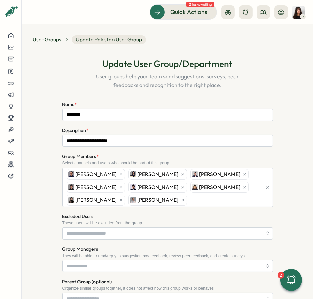
scroll to position [134, 0]
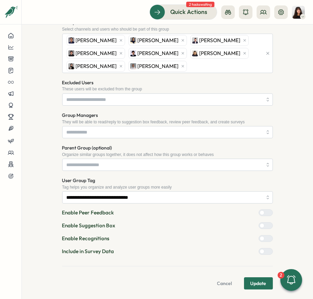
click at [260, 245] on form "**********" at bounding box center [167, 128] width 211 height 324
click at [265, 251] on div at bounding box center [269, 252] width 8 height 6
click at [259, 278] on span "Update" at bounding box center [259, 284] width 16 height 12
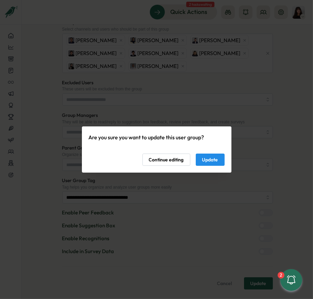
click at [214, 165] on span "Update" at bounding box center [210, 160] width 16 height 12
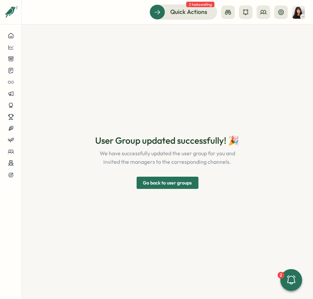
scroll to position [0, 0]
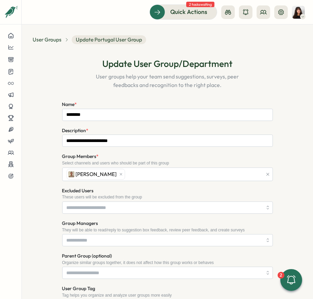
scroll to position [109, 0]
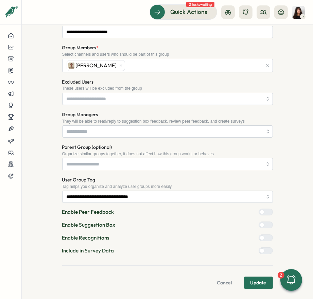
click at [265, 250] on div at bounding box center [262, 251] width 5 height 5
click at [257, 281] on span "Update" at bounding box center [259, 283] width 16 height 12
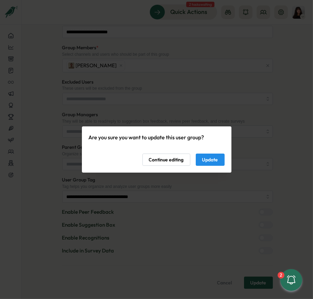
click at [213, 158] on span "Update" at bounding box center [210, 160] width 16 height 12
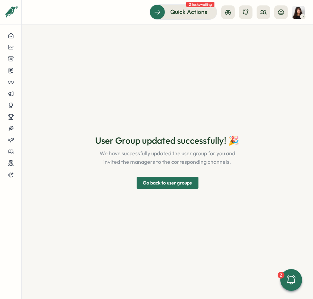
scroll to position [0, 0]
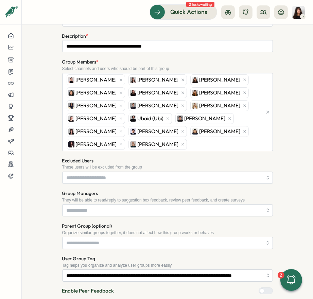
scroll to position [172, 0]
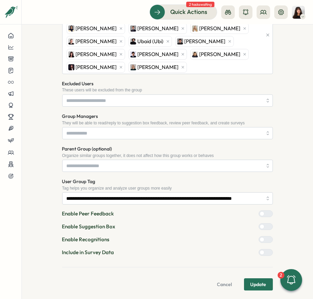
click at [265, 251] on div at bounding box center [269, 253] width 8 height 6
click at [260, 279] on span "Update" at bounding box center [259, 285] width 16 height 12
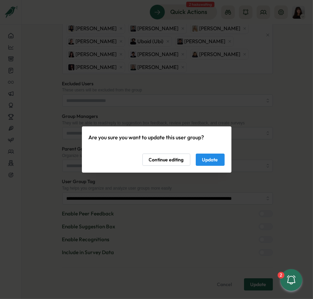
click at [209, 163] on span "Update" at bounding box center [210, 160] width 16 height 12
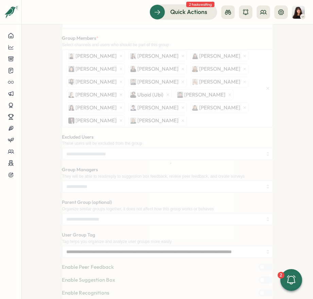
scroll to position [0, 0]
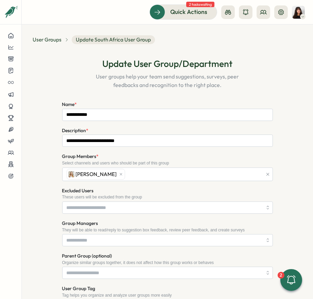
scroll to position [109, 0]
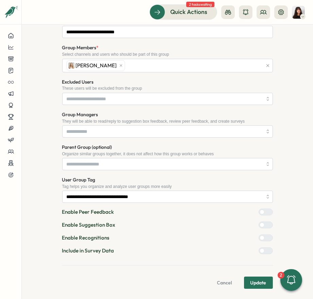
click at [266, 254] on form "**********" at bounding box center [167, 140] width 211 height 298
click at [265, 253] on div at bounding box center [269, 251] width 8 height 6
click at [256, 279] on span "Update" at bounding box center [259, 283] width 16 height 12
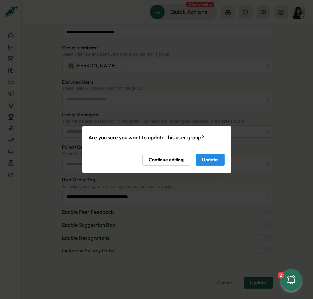
click at [216, 161] on span "Update" at bounding box center [210, 160] width 16 height 12
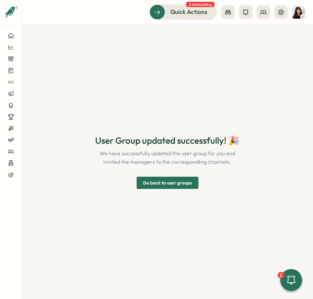
scroll to position [0, 0]
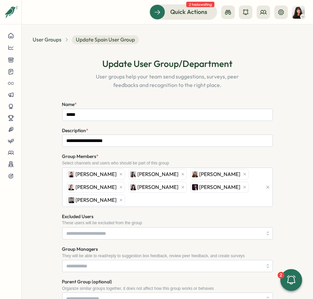
scroll to position [134, 0]
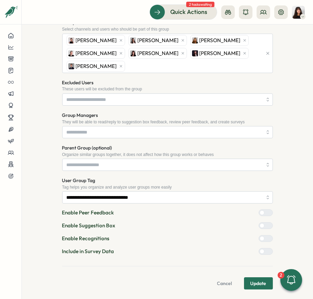
click at [265, 251] on div at bounding box center [269, 252] width 8 height 6
click at [260, 278] on div "Cancel Update" at bounding box center [167, 284] width 211 height 12
click at [257, 284] on span "Update" at bounding box center [259, 284] width 16 height 12
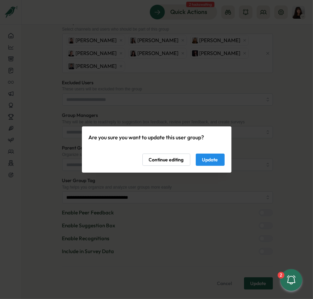
click at [219, 158] on button "Update" at bounding box center [210, 160] width 29 height 12
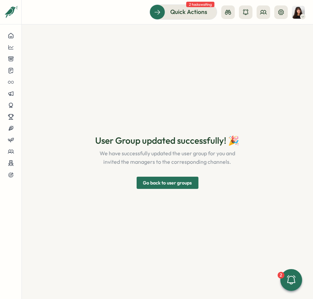
scroll to position [0, 0]
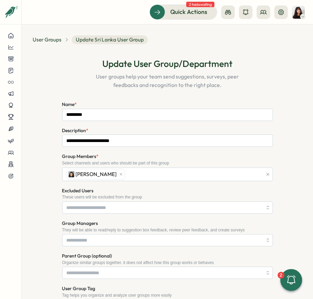
scroll to position [109, 0]
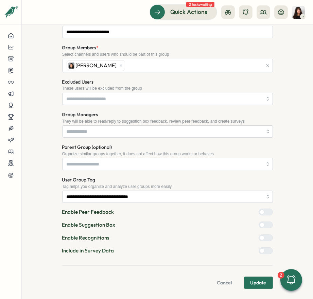
click at [258, 285] on span "Update" at bounding box center [259, 283] width 16 height 12
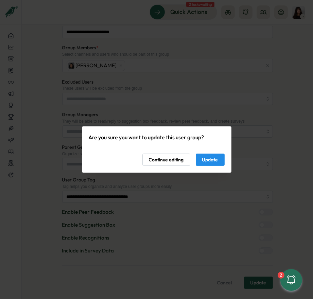
click at [177, 162] on span "Continue editing" at bounding box center [166, 160] width 35 height 12
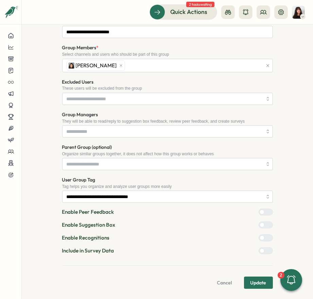
click at [265, 250] on div at bounding box center [269, 251] width 8 height 6
click at [253, 280] on span "Update" at bounding box center [259, 283] width 16 height 12
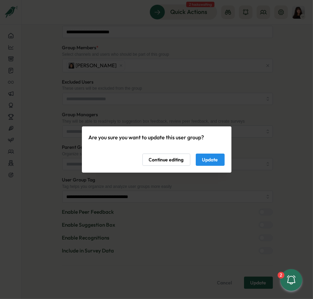
click at [219, 161] on button "Update" at bounding box center [210, 160] width 29 height 12
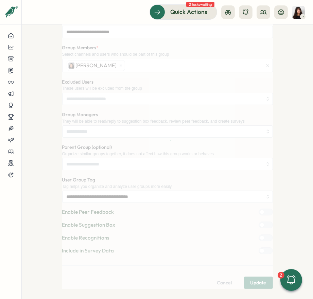
scroll to position [0, 0]
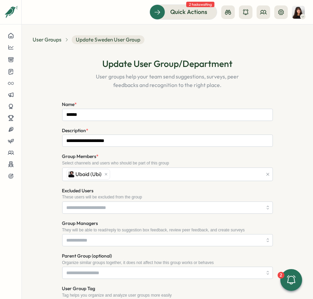
scroll to position [109, 0]
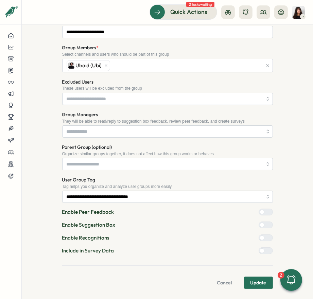
click at [265, 251] on div at bounding box center [269, 251] width 8 height 6
click at [261, 281] on span "Update" at bounding box center [259, 283] width 16 height 12
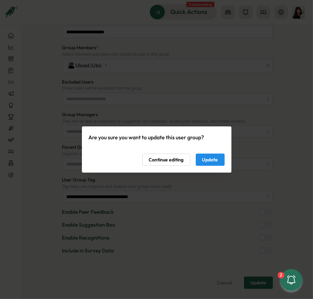
click at [207, 164] on span "Update" at bounding box center [210, 160] width 16 height 12
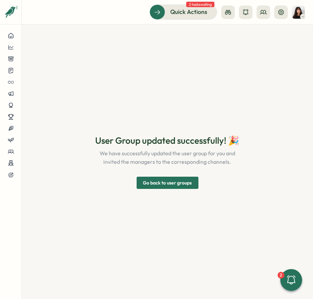
scroll to position [0, 0]
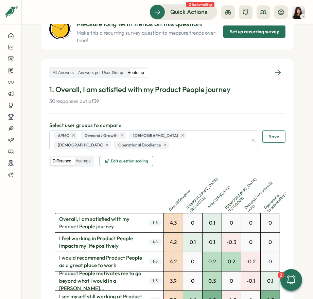
scroll to position [92, 0]
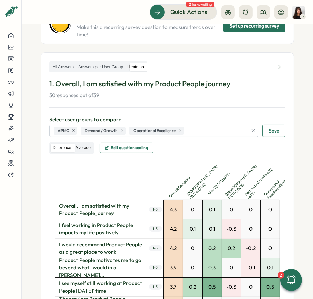
click at [92, 146] on label "Average" at bounding box center [82, 148] width 19 height 9
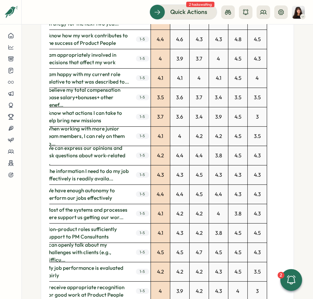
scroll to position [0, 0]
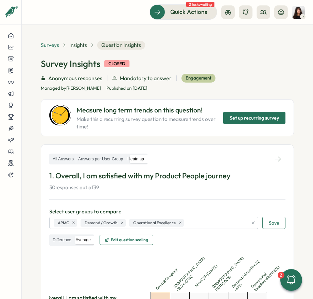
click at [54, 45] on span "Surveys" at bounding box center [50, 44] width 18 height 7
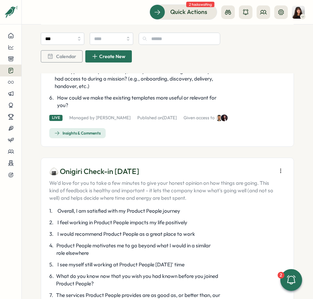
scroll to position [168, 0]
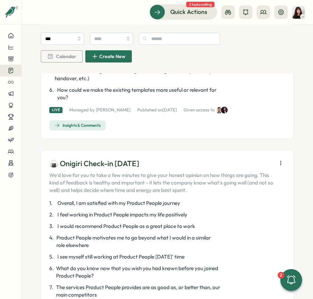
click at [279, 167] on icon "button" at bounding box center [281, 163] width 7 height 7
click at [100, 169] on p "🍙 Onigiri Check-in Aug 2025" at bounding box center [161, 163] width 224 height 11
copy p "🍙 Onigiri Check-in Aug 2025"
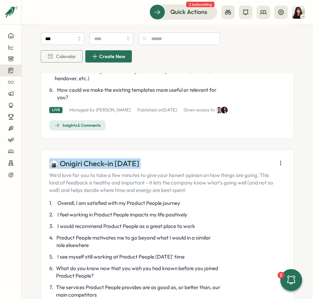
click at [178, 131] on div "Live Managed by Almudena Bernardos Published on Fri, 01 Aug Given access to Ins…" at bounding box center [167, 119] width 236 height 24
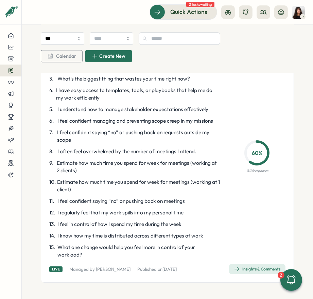
scroll to position [1752, 0]
click at [251, 270] on div "Insights & Comments" at bounding box center [257, 269] width 46 height 5
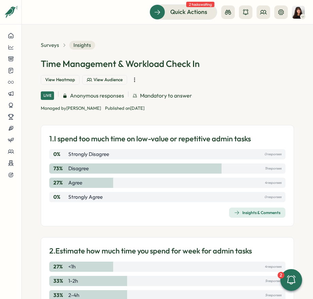
click at [65, 81] on span "View Heatmap" at bounding box center [60, 80] width 30 height 6
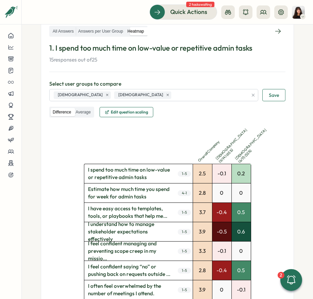
scroll to position [120, 0]
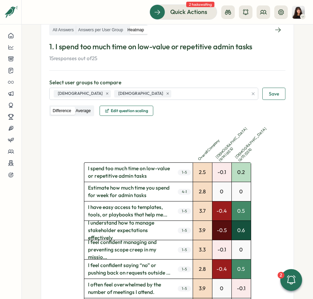
click at [81, 115] on label "Average" at bounding box center [82, 111] width 19 height 9
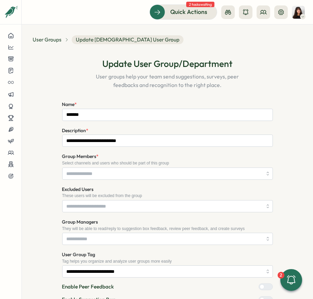
scroll to position [76, 0]
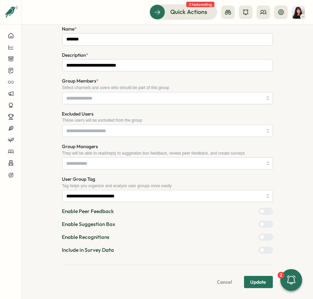
click at [265, 249] on div at bounding box center [269, 250] width 8 height 6
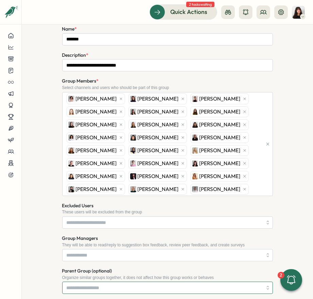
click at [256, 282] on input "Parent Group (optional)" at bounding box center [167, 288] width 211 height 12
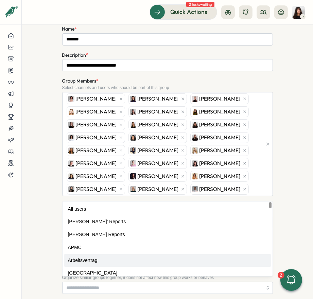
click at [289, 207] on div "**********" at bounding box center [168, 193] width 270 height 439
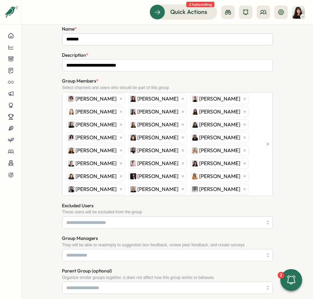
scroll to position [197, 0]
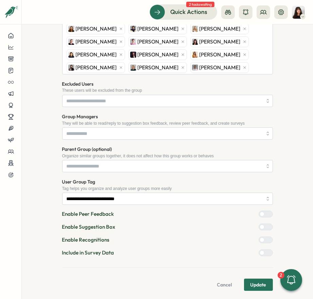
click at [261, 281] on span "Update" at bounding box center [259, 285] width 16 height 12
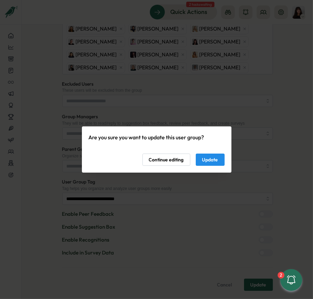
click at [216, 158] on span "Update" at bounding box center [210, 160] width 16 height 12
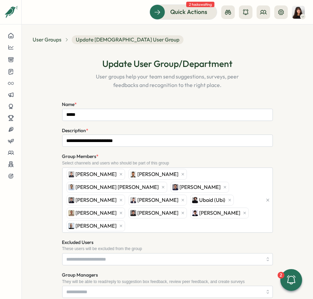
scroll to position [147, 0]
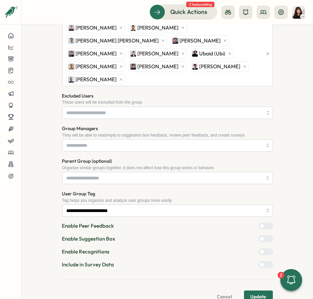
click at [265, 262] on div at bounding box center [269, 265] width 8 height 6
click at [258, 274] on form "**********" at bounding box center [167, 129] width 211 height 350
click at [256, 291] on span "Update" at bounding box center [259, 297] width 16 height 12
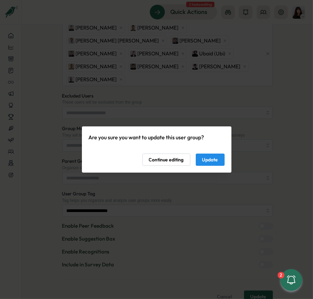
click at [210, 161] on span "Update" at bounding box center [210, 160] width 16 height 12
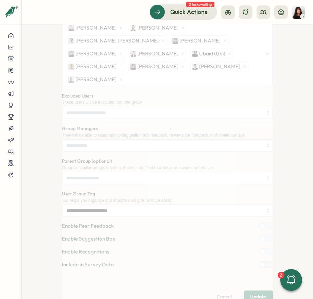
scroll to position [0, 0]
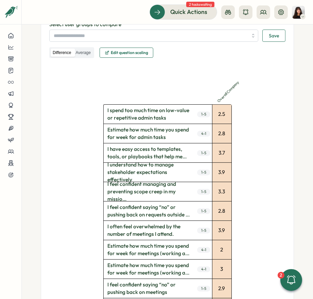
scroll to position [173, 0]
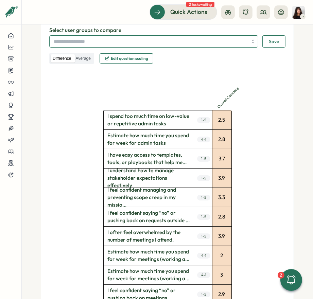
click at [120, 45] on input "search" at bounding box center [151, 42] width 194 height 12
click at [123, 55] on div "Select user groups to compare Save Difference Average Edit question scaling" at bounding box center [167, 46] width 236 height 38
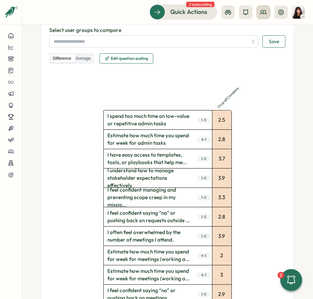
click at [267, 14] on button at bounding box center [264, 12] width 14 height 14
click at [261, 50] on div "User Groups" at bounding box center [263, 46] width 51 height 13
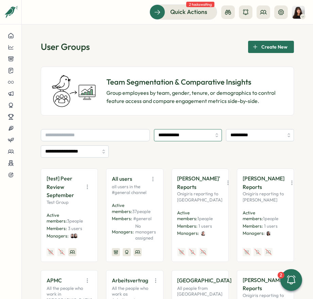
click at [203, 139] on input "**********" at bounding box center [188, 135] width 68 height 12
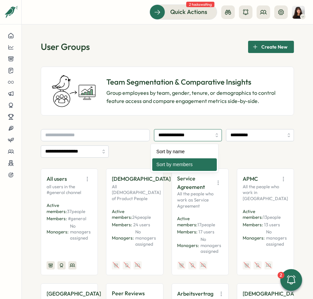
click at [188, 137] on input "**********" at bounding box center [188, 135] width 68 height 12
type input "**********"
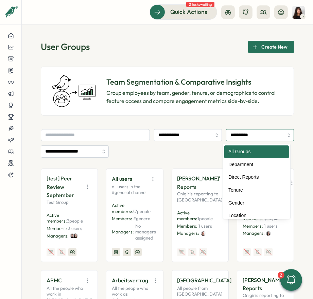
click at [248, 135] on input "**********" at bounding box center [260, 135] width 68 height 12
type input "**********"
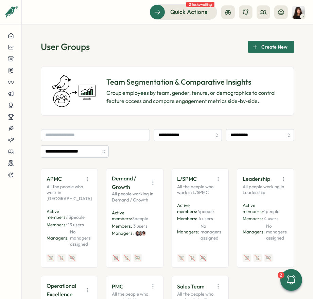
click at [218, 181] on icon "button" at bounding box center [218, 179] width 0 height 4
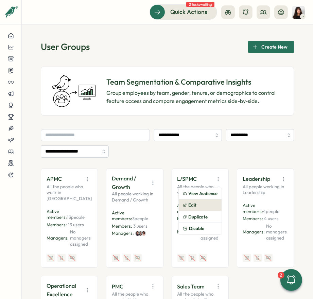
click at [203, 205] on button "Edit" at bounding box center [200, 206] width 43 height 12
